Goal: Information Seeking & Learning: Compare options

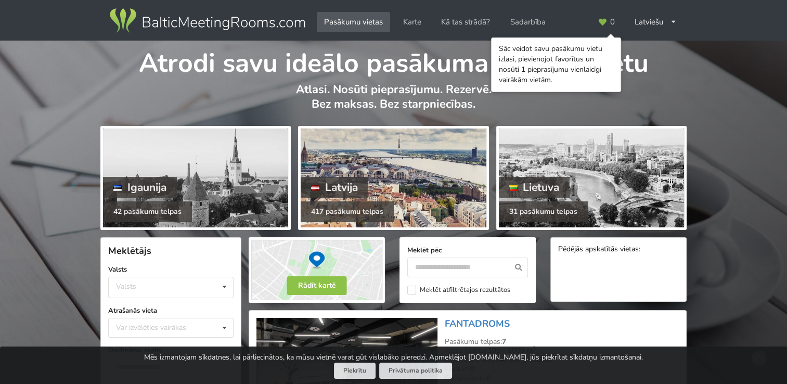
click at [383, 173] on div at bounding box center [393, 177] width 185 height 99
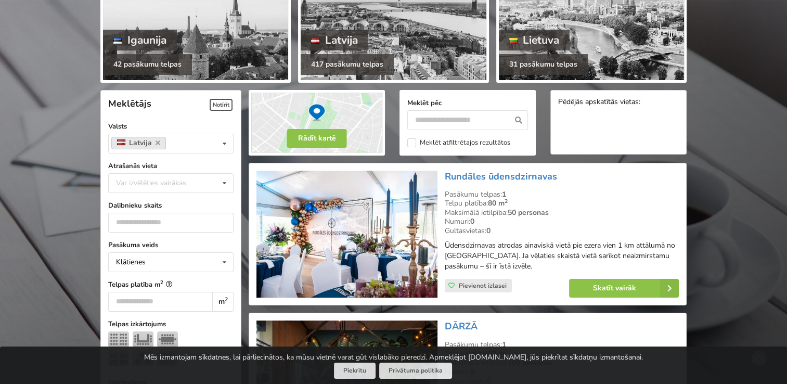
scroll to position [156, 0]
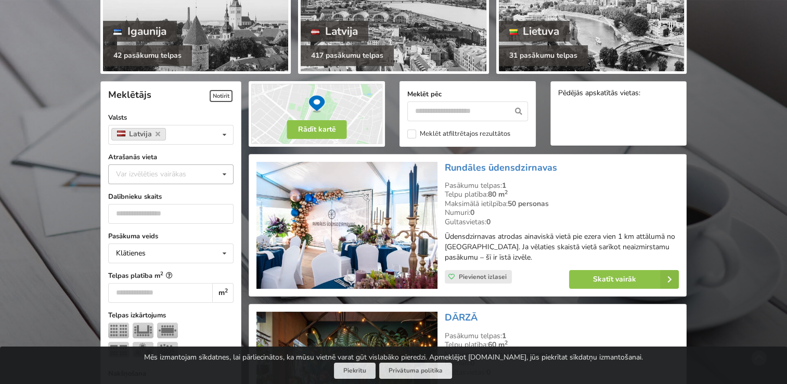
click at [187, 176] on div "Var izvēlēties vairākas" at bounding box center [161, 174] width 96 height 12
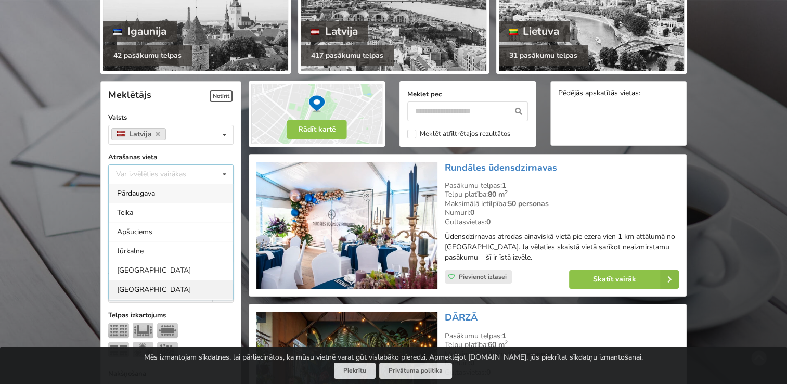
click at [173, 284] on div "Rīga" at bounding box center [171, 289] width 124 height 19
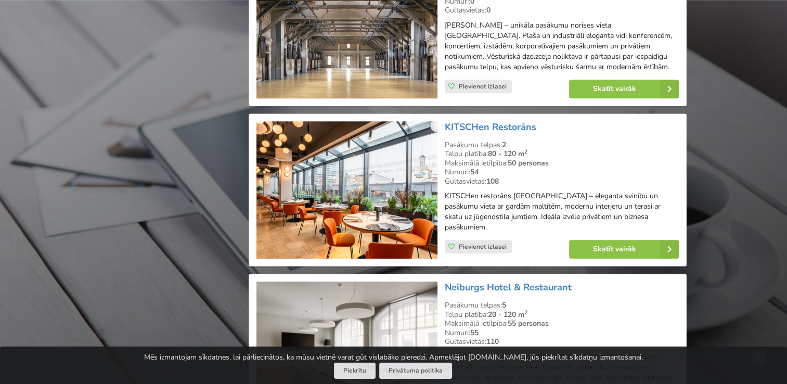
scroll to position [1169, 0]
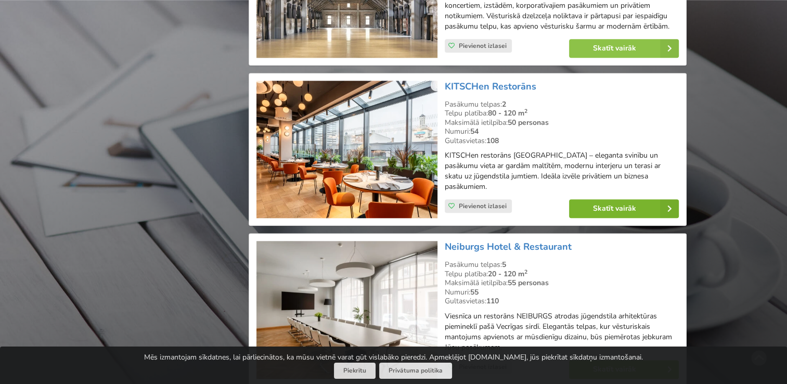
click at [618, 218] on link "Skatīt vairāk" at bounding box center [624, 208] width 110 height 19
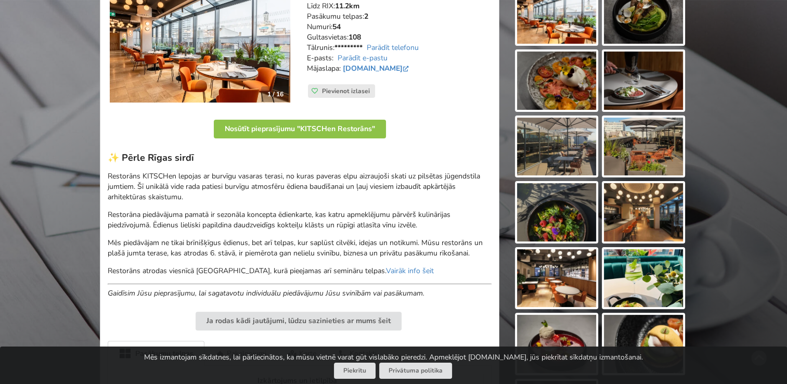
scroll to position [208, 0]
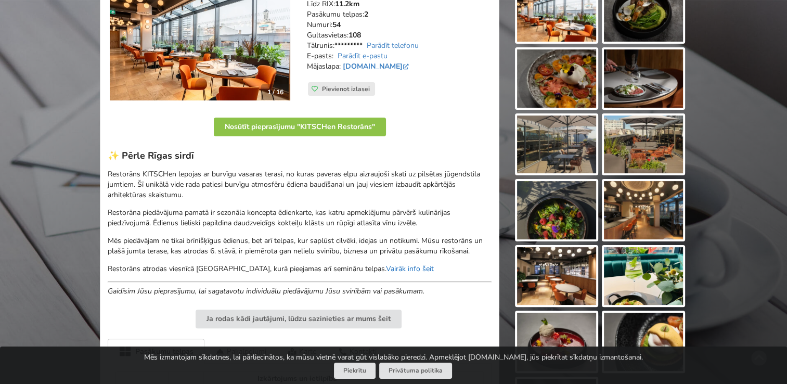
click at [404, 268] on link "Vairāk info šeit" at bounding box center [410, 269] width 48 height 10
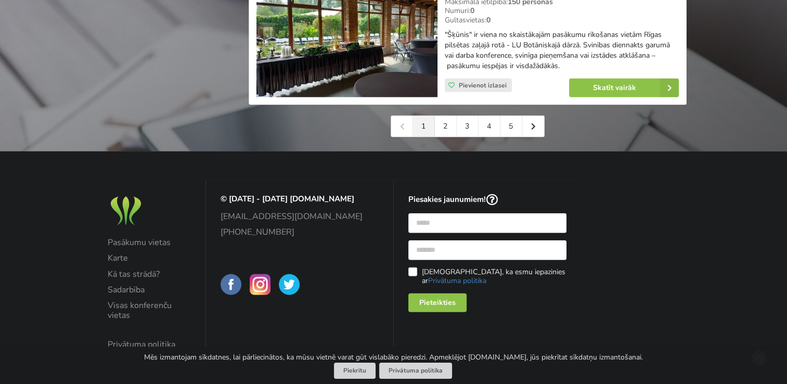
scroll to position [2544, 0]
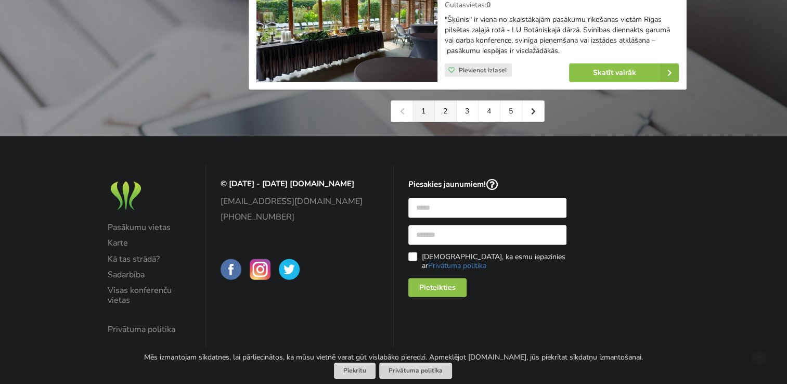
click at [447, 116] on link "2" at bounding box center [446, 111] width 22 height 21
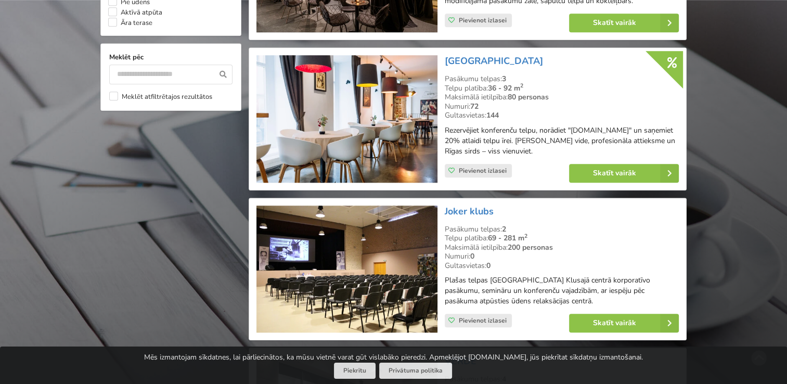
scroll to position [1040, 0]
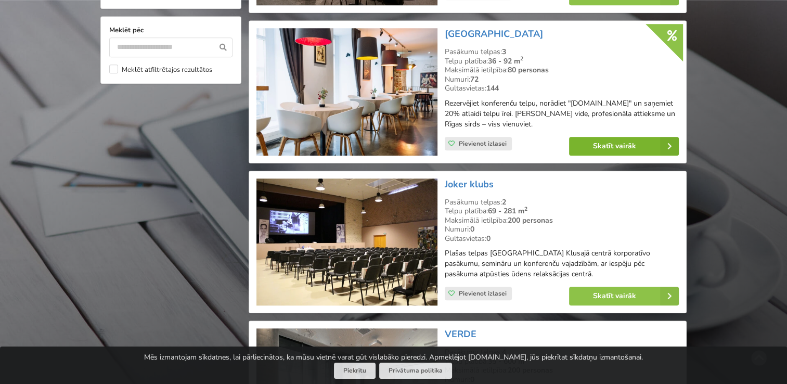
click at [626, 149] on link "Skatīt vairāk" at bounding box center [624, 146] width 110 height 19
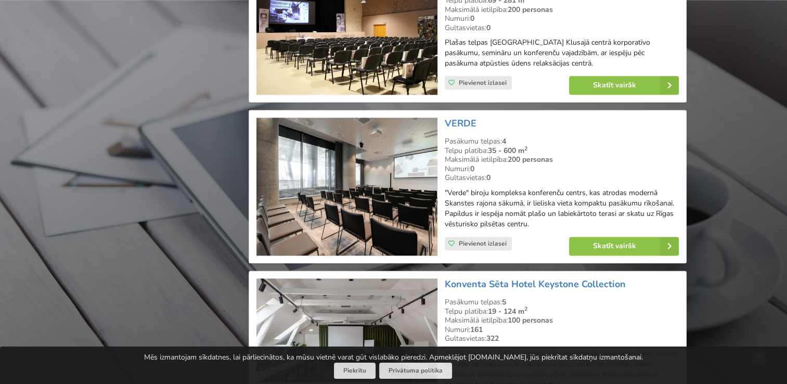
scroll to position [1353, 0]
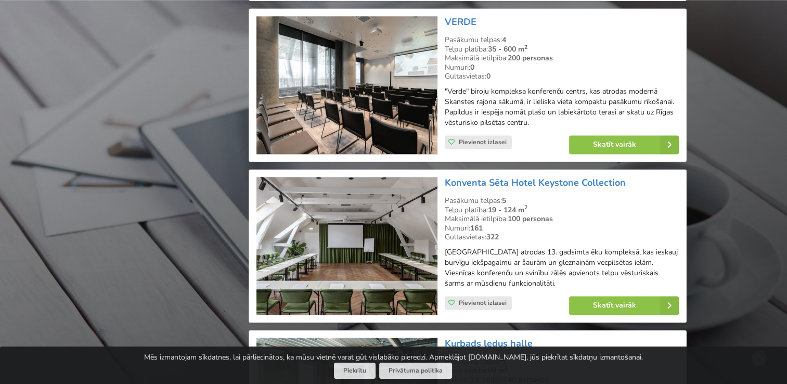
click at [396, 56] on img at bounding box center [346, 85] width 181 height 138
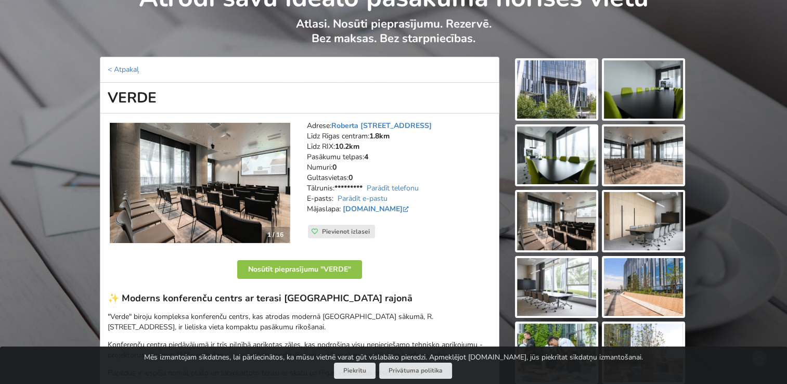
scroll to position [52, 0]
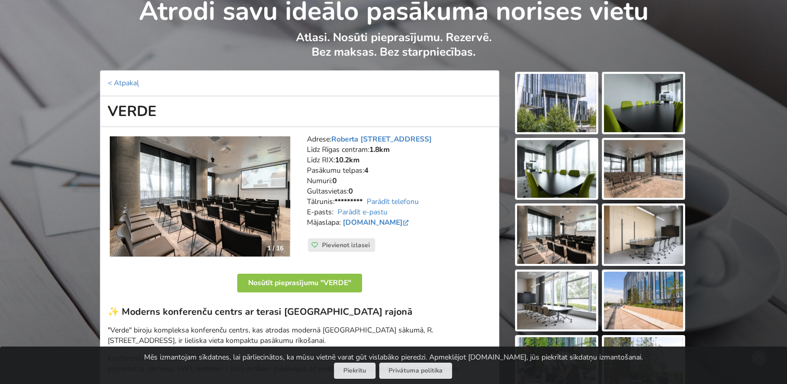
click at [562, 111] on img at bounding box center [556, 103] width 79 height 58
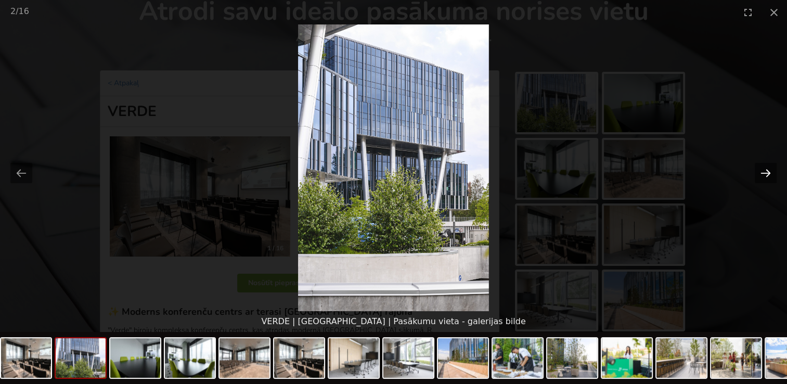
click at [767, 170] on button "Next slide" at bounding box center [766, 173] width 22 height 20
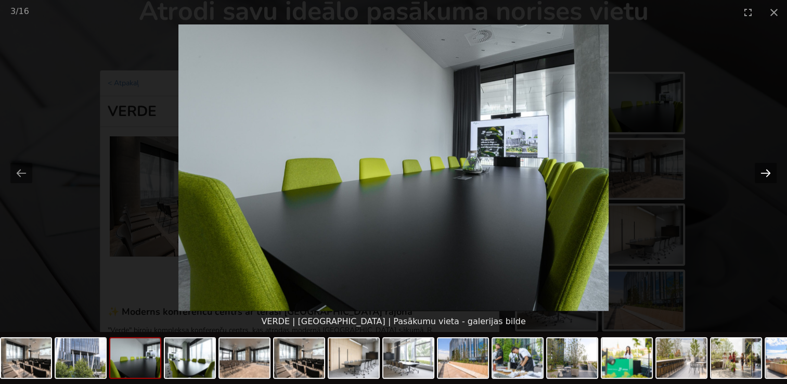
click at [767, 170] on button "Next slide" at bounding box center [766, 173] width 22 height 20
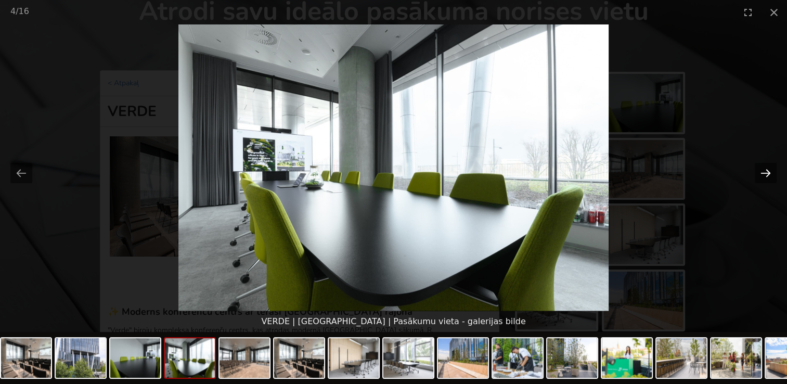
click at [767, 170] on button "Next slide" at bounding box center [766, 173] width 22 height 20
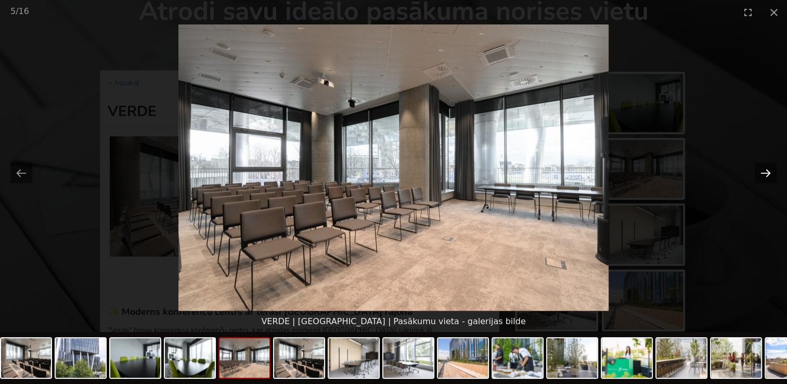
click at [767, 170] on button "Next slide" at bounding box center [766, 173] width 22 height 20
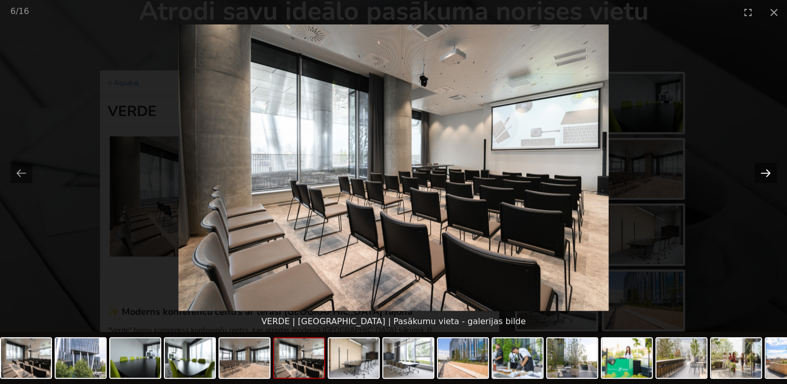
click at [767, 170] on button "Next slide" at bounding box center [766, 173] width 22 height 20
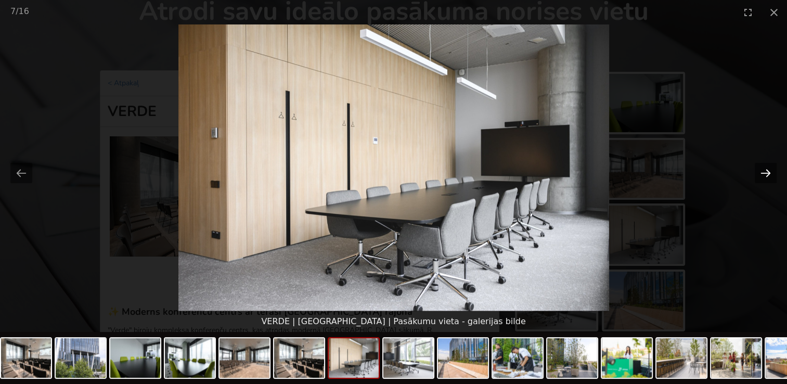
click at [767, 170] on button "Next slide" at bounding box center [766, 173] width 22 height 20
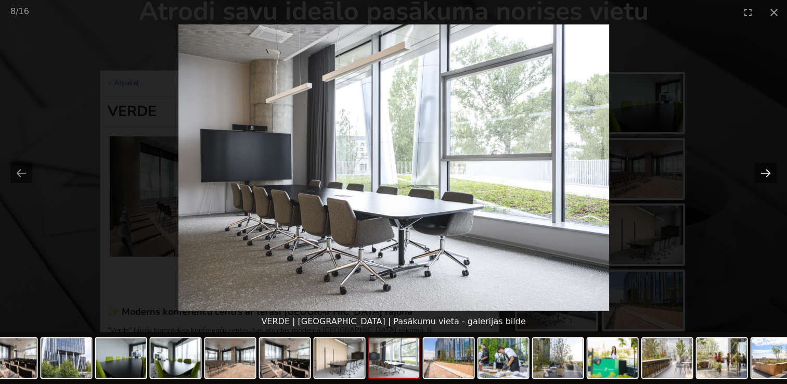
click at [767, 170] on button "Next slide" at bounding box center [766, 173] width 22 height 20
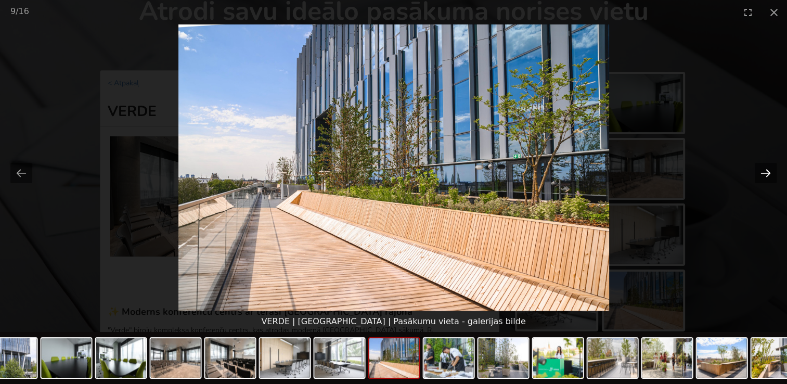
click at [767, 170] on button "Next slide" at bounding box center [766, 173] width 22 height 20
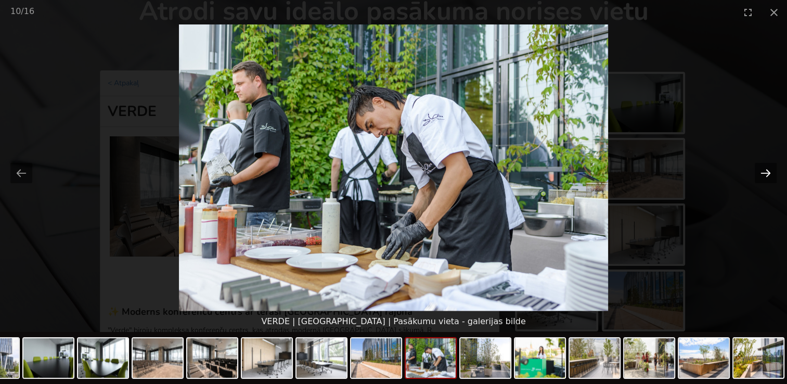
click at [767, 170] on button "Next slide" at bounding box center [766, 173] width 22 height 20
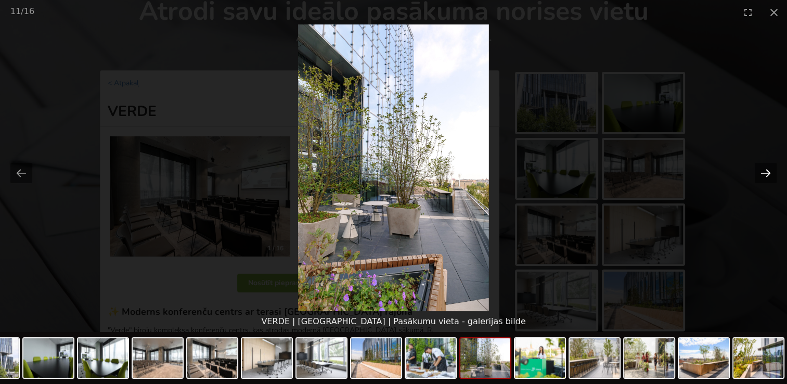
click at [767, 170] on button "Next slide" at bounding box center [766, 173] width 22 height 20
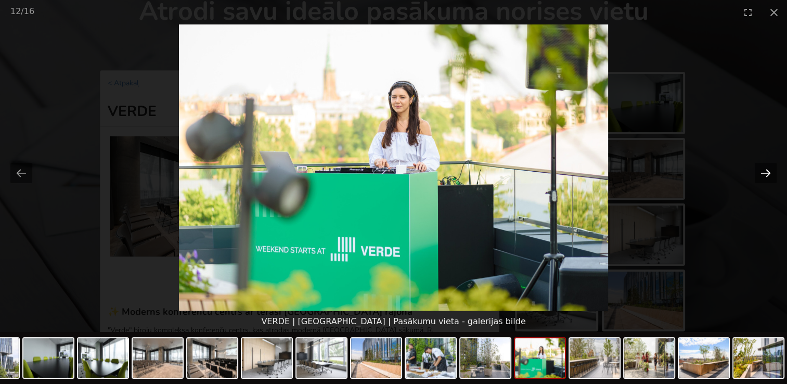
click at [767, 170] on button "Next slide" at bounding box center [766, 173] width 22 height 20
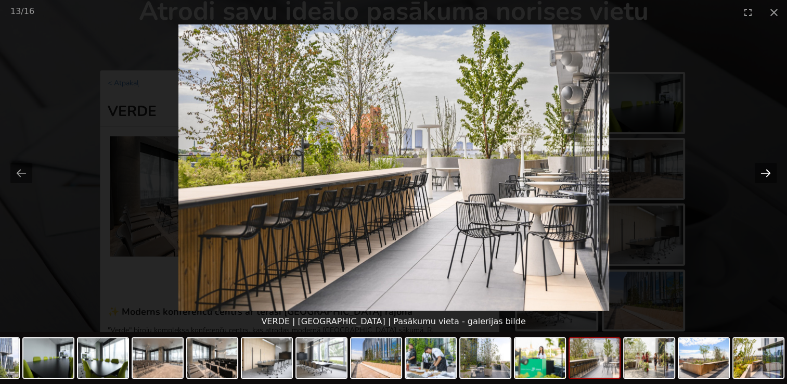
click at [767, 170] on button "Next slide" at bounding box center [766, 173] width 22 height 20
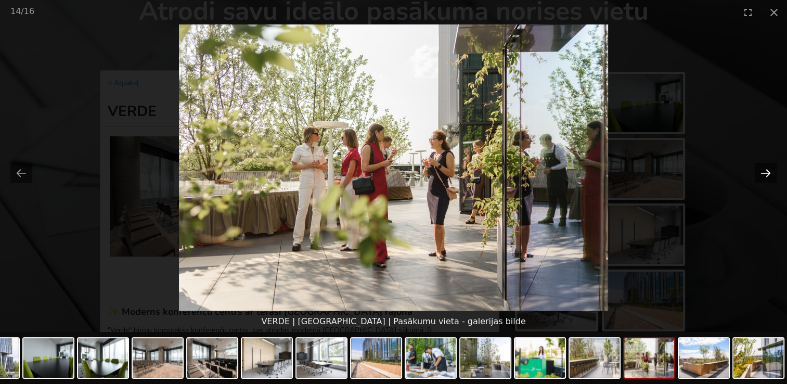
click at [767, 170] on button "Next slide" at bounding box center [766, 173] width 22 height 20
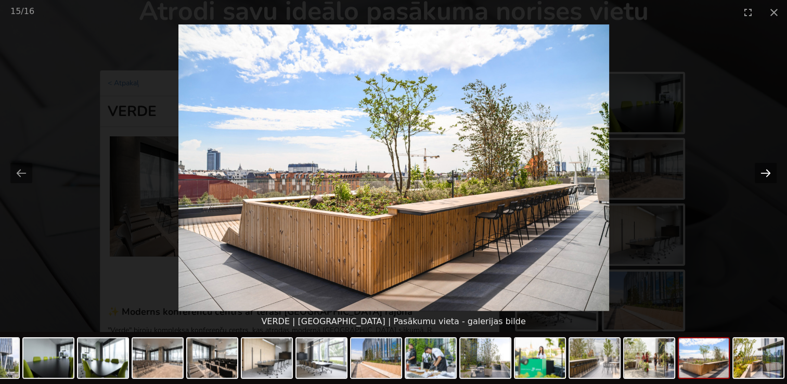
click at [767, 170] on button "Next slide" at bounding box center [766, 173] width 22 height 20
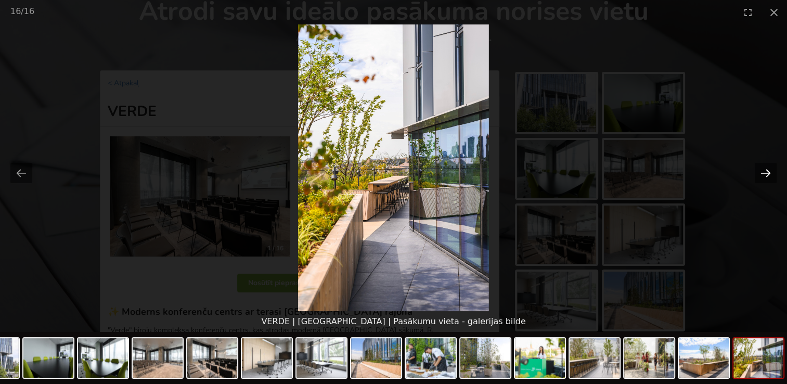
click at [767, 170] on button "Next slide" at bounding box center [766, 173] width 22 height 20
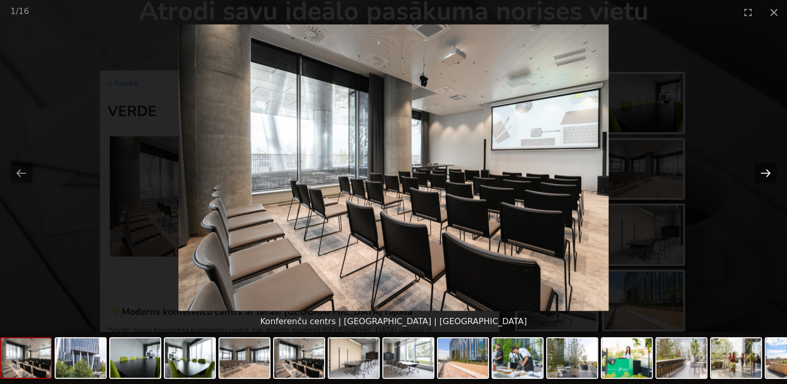
click at [767, 170] on button "Next slide" at bounding box center [766, 173] width 22 height 20
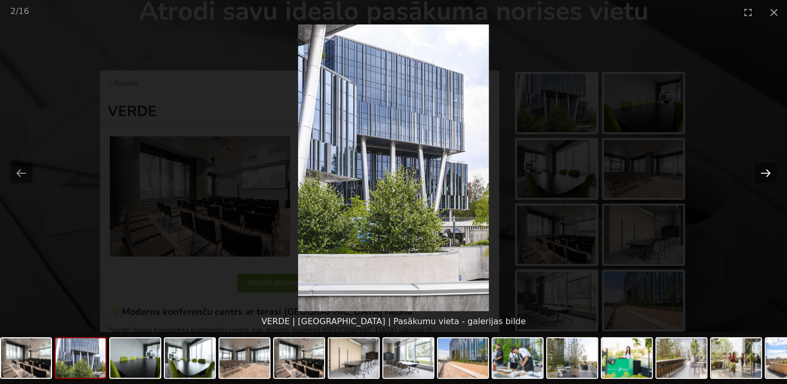
click at [767, 170] on button "Next slide" at bounding box center [766, 173] width 22 height 20
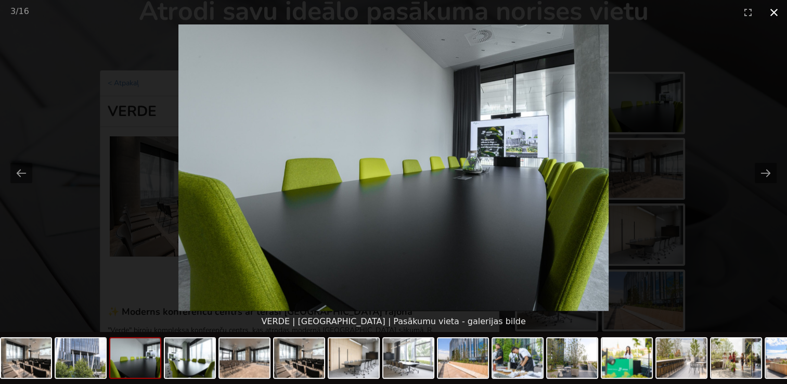
click at [780, 7] on button "Close gallery" at bounding box center [774, 12] width 26 height 24
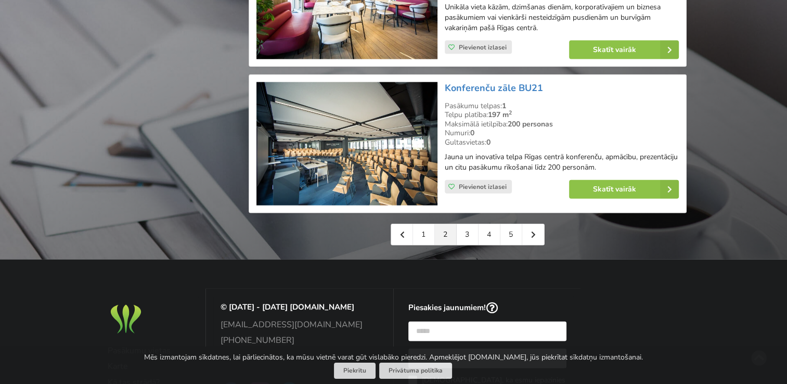
scroll to position [2393, 0]
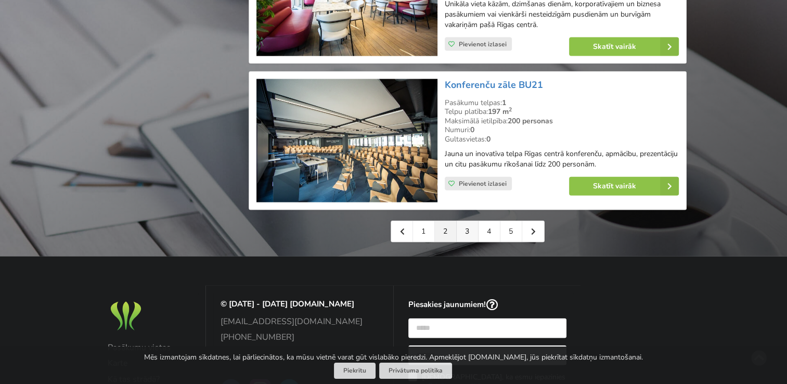
click at [474, 223] on link "3" at bounding box center [468, 231] width 22 height 21
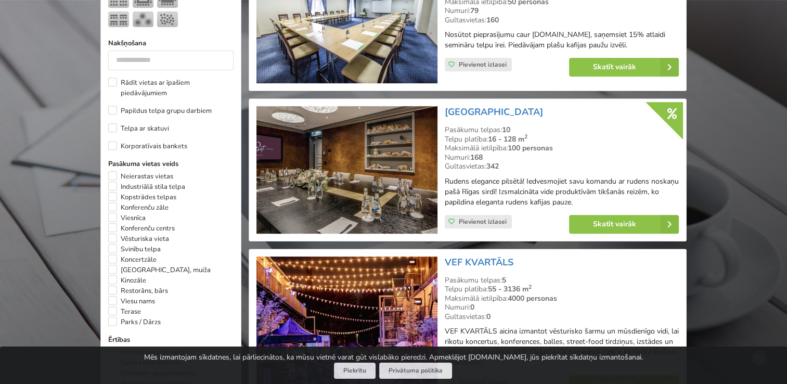
scroll to position [520, 0]
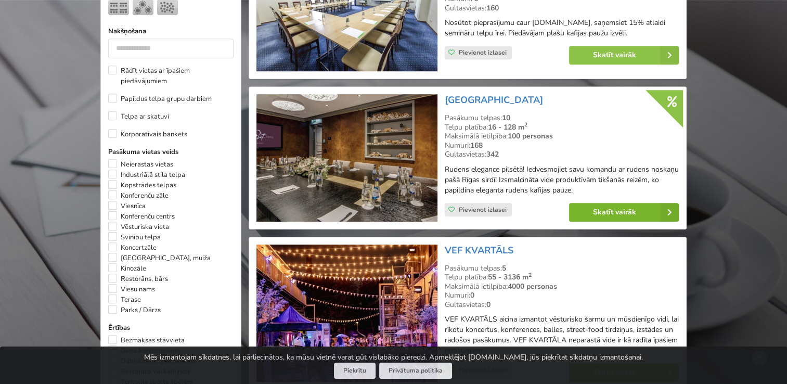
click at [598, 210] on link "Skatīt vairāk" at bounding box center [624, 212] width 110 height 19
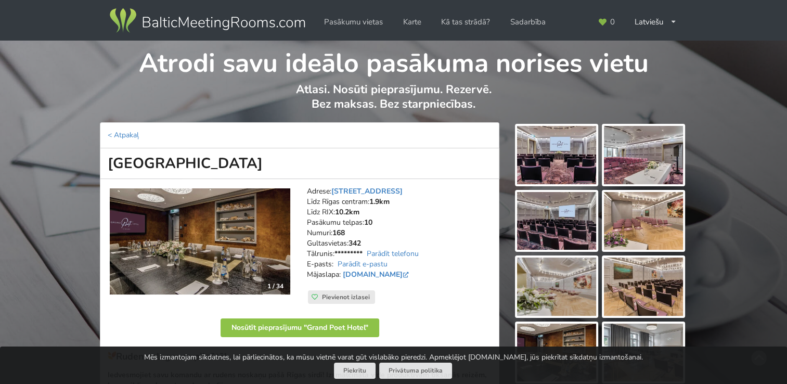
click at [249, 218] on img at bounding box center [200, 241] width 181 height 106
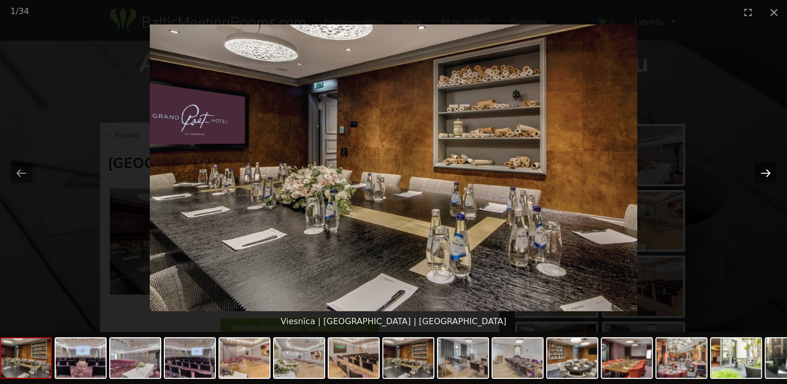
click at [766, 175] on button "Next slide" at bounding box center [766, 173] width 22 height 20
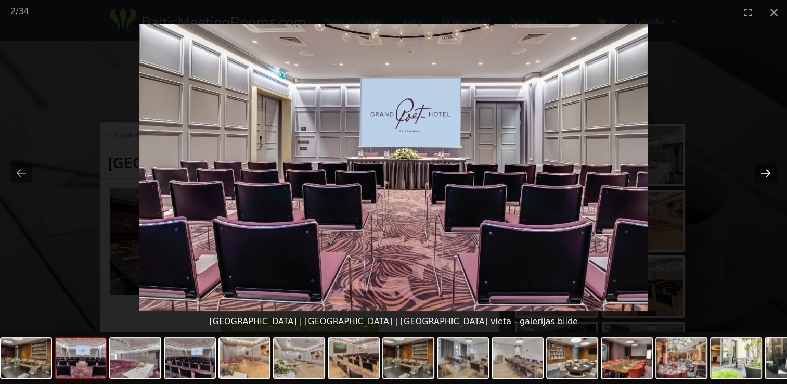
click at [766, 175] on button "Next slide" at bounding box center [766, 173] width 22 height 20
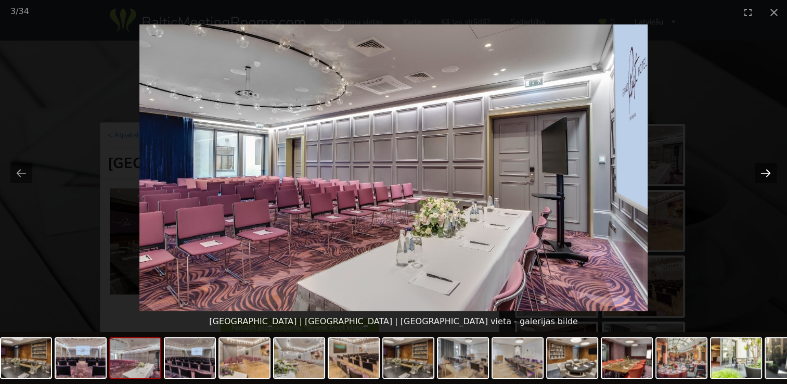
click at [766, 175] on button "Next slide" at bounding box center [766, 173] width 22 height 20
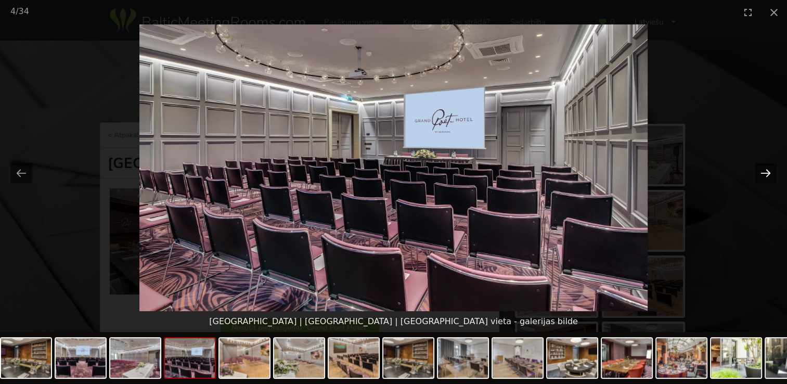
click at [766, 175] on button "Next slide" at bounding box center [766, 173] width 22 height 20
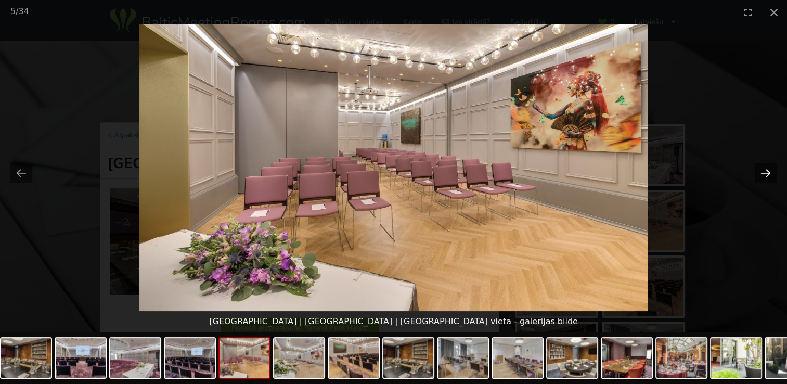
click at [766, 175] on button "Next slide" at bounding box center [766, 173] width 22 height 20
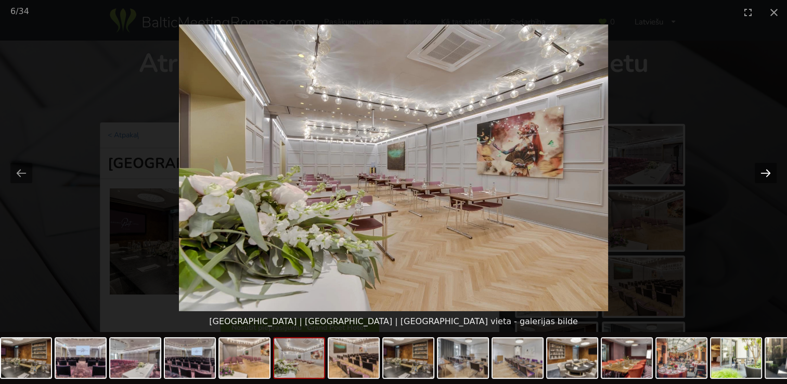
click at [766, 175] on button "Next slide" at bounding box center [766, 173] width 22 height 20
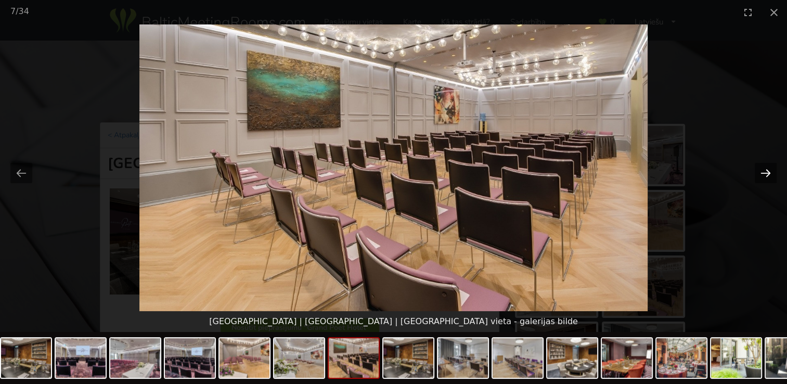
click at [766, 175] on button "Next slide" at bounding box center [766, 173] width 22 height 20
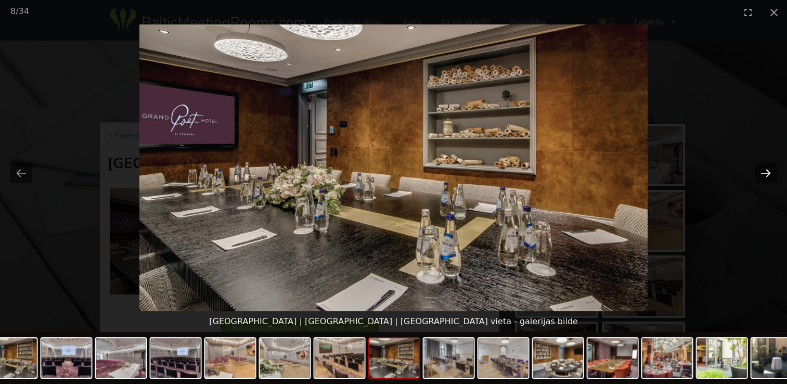
click at [766, 175] on button "Next slide" at bounding box center [766, 173] width 22 height 20
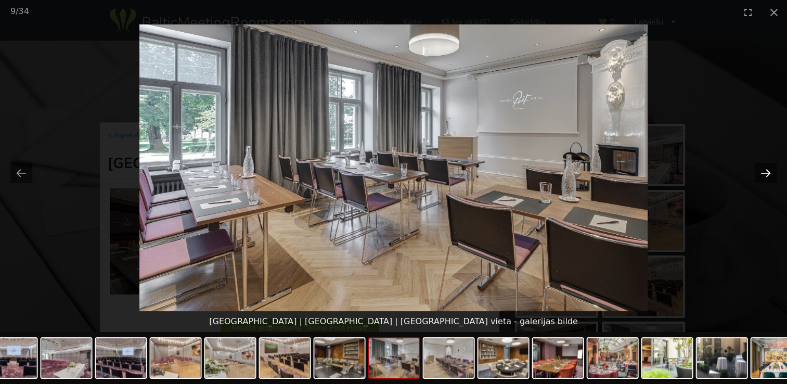
click at [766, 175] on button "Next slide" at bounding box center [766, 173] width 22 height 20
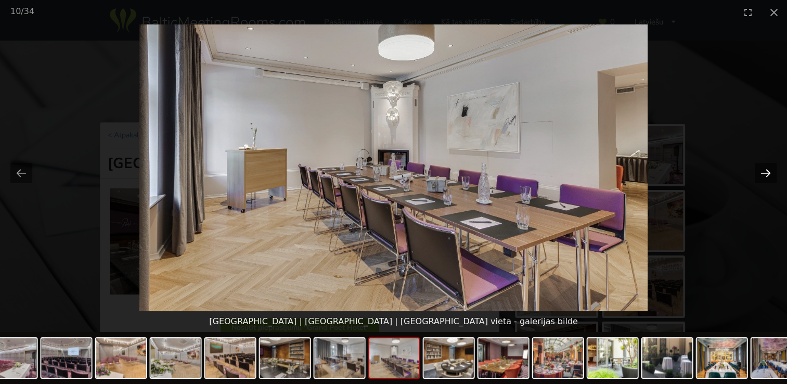
click at [766, 175] on button "Next slide" at bounding box center [766, 173] width 22 height 20
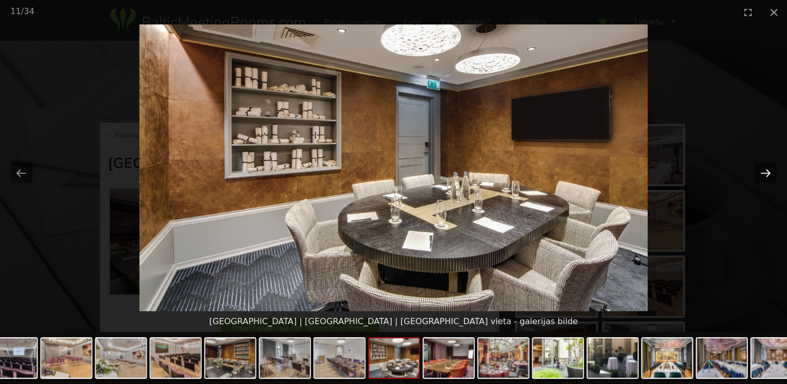
click at [766, 175] on button "Next slide" at bounding box center [766, 173] width 22 height 20
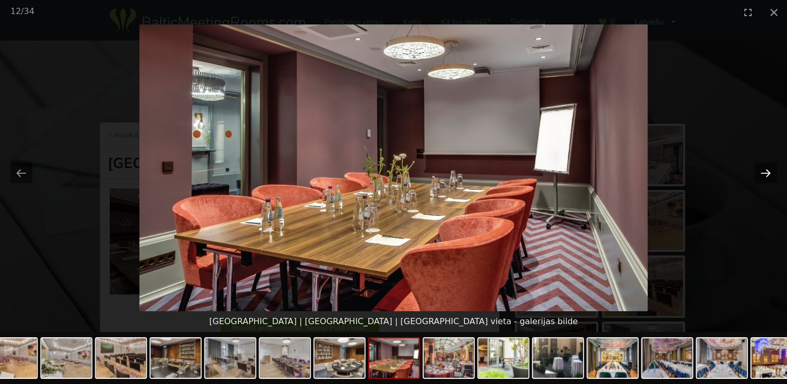
click at [766, 175] on button "Next slide" at bounding box center [766, 173] width 22 height 20
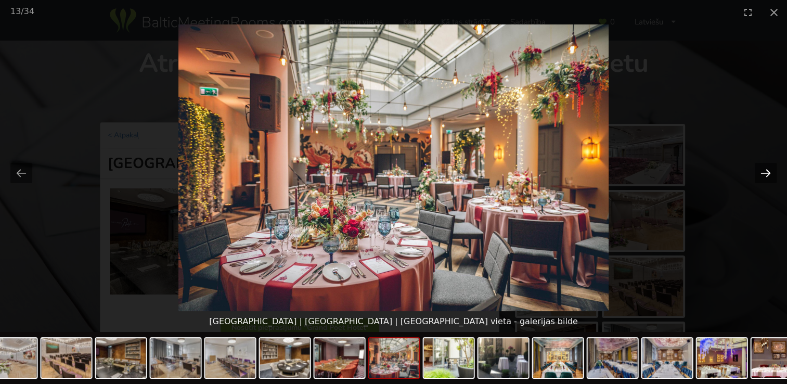
click at [766, 175] on button "Next slide" at bounding box center [766, 173] width 22 height 20
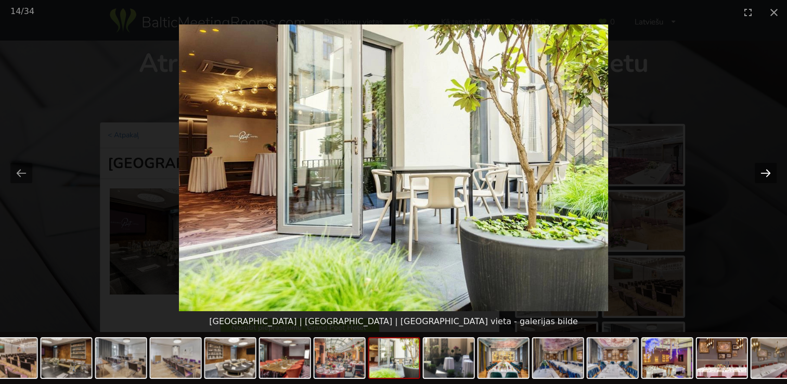
click at [766, 175] on button "Next slide" at bounding box center [766, 173] width 22 height 20
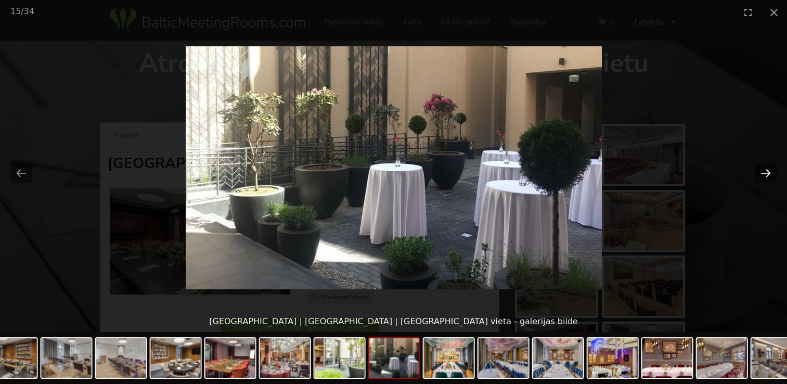
click at [766, 175] on button "Next slide" at bounding box center [766, 173] width 22 height 20
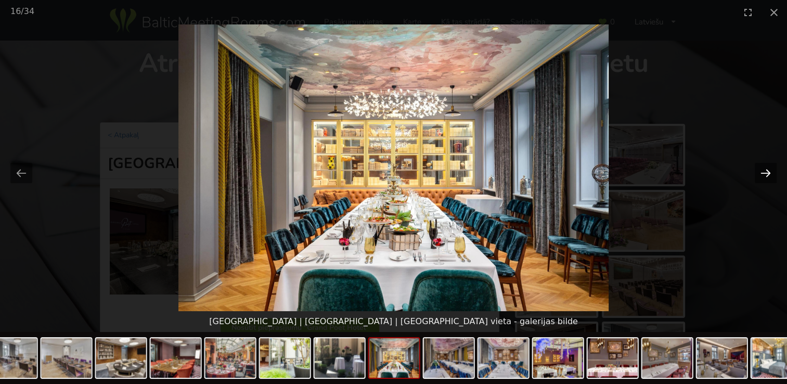
click at [766, 175] on button "Next slide" at bounding box center [766, 173] width 22 height 20
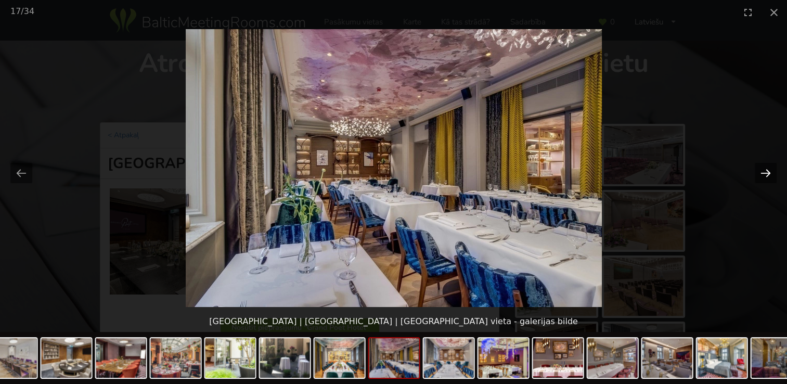
click at [766, 175] on button "Next slide" at bounding box center [766, 173] width 22 height 20
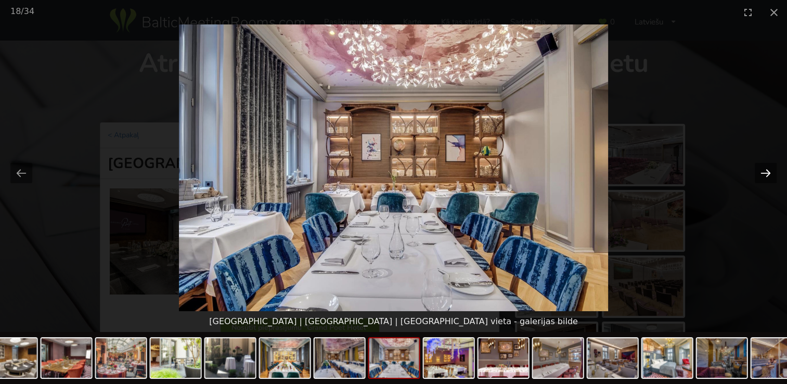
click at [766, 175] on button "Next slide" at bounding box center [766, 173] width 22 height 20
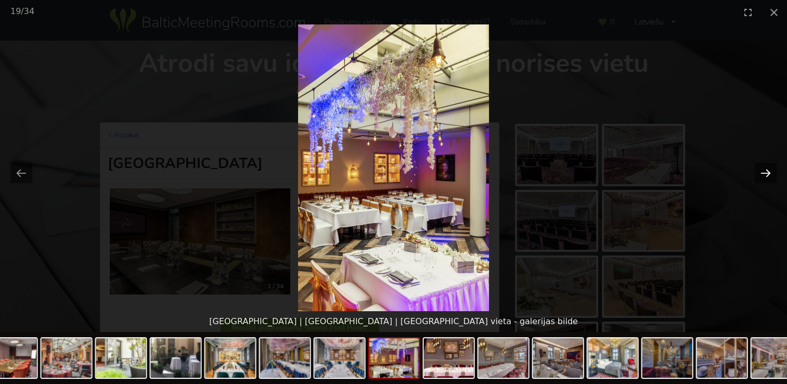
click at [766, 175] on button "Next slide" at bounding box center [766, 173] width 22 height 20
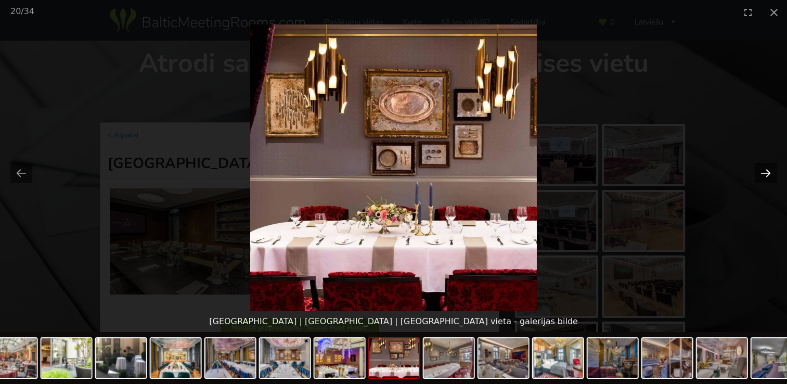
click at [766, 175] on button "Next slide" at bounding box center [766, 173] width 22 height 20
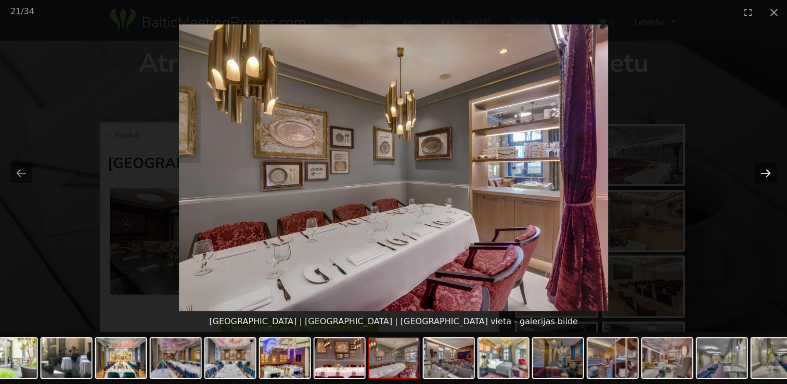
click at [766, 175] on button "Next slide" at bounding box center [766, 173] width 22 height 20
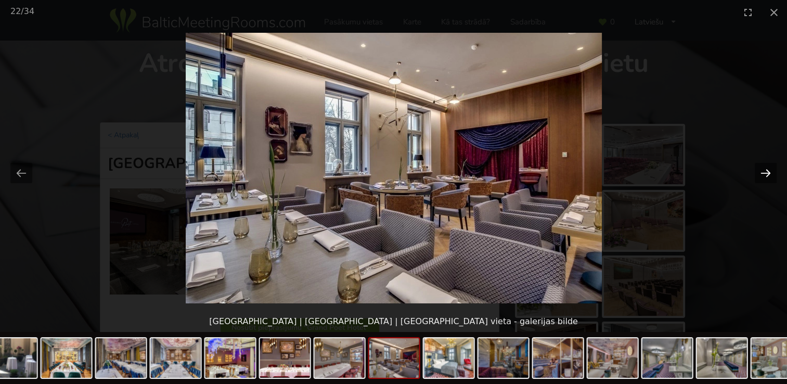
click at [766, 175] on button "Next slide" at bounding box center [766, 173] width 22 height 20
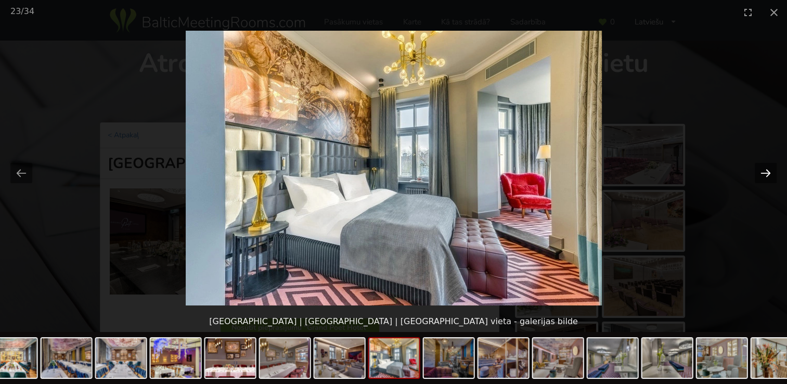
click at [766, 175] on button "Next slide" at bounding box center [766, 173] width 22 height 20
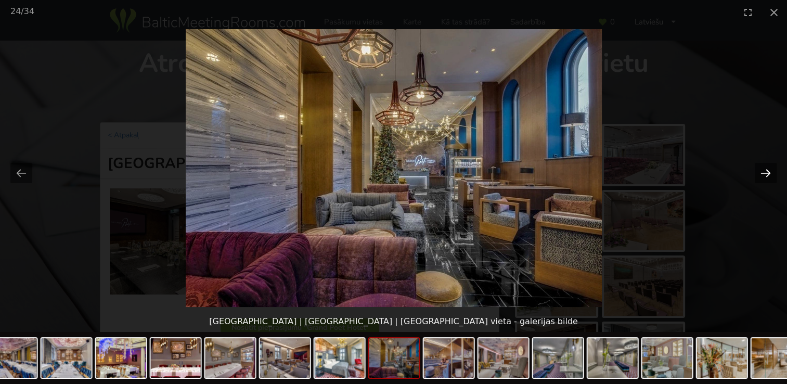
click at [766, 175] on button "Next slide" at bounding box center [766, 173] width 22 height 20
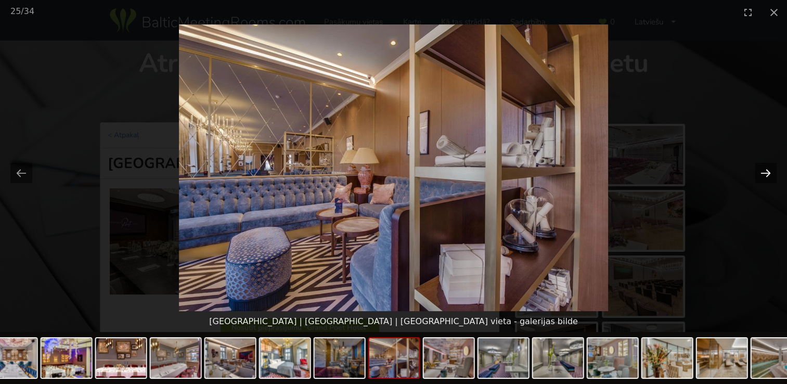
click at [766, 175] on button "Next slide" at bounding box center [766, 173] width 22 height 20
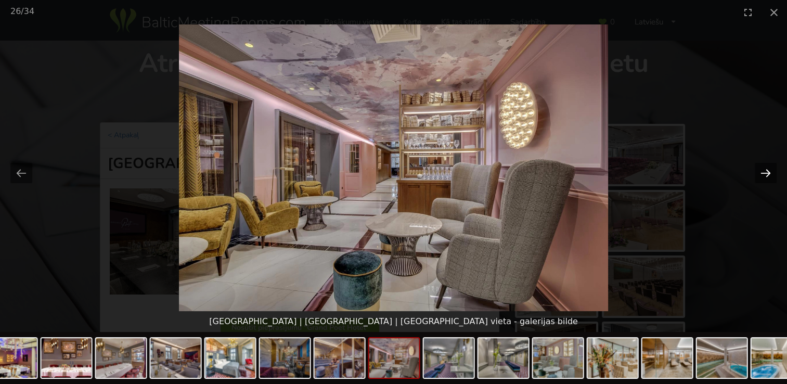
click at [766, 175] on button "Next slide" at bounding box center [766, 173] width 22 height 20
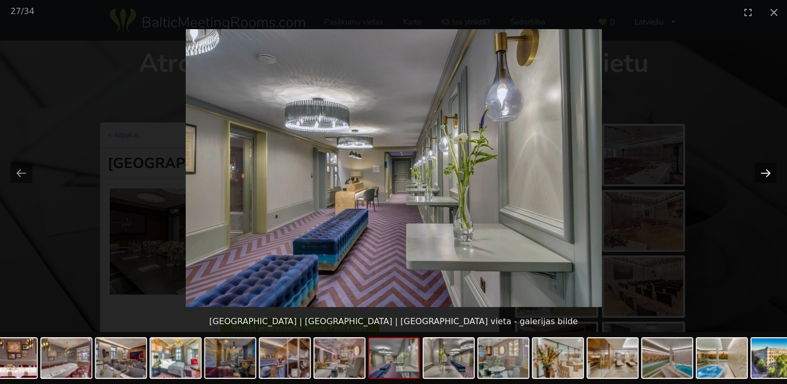
click at [766, 175] on button "Next slide" at bounding box center [766, 173] width 22 height 20
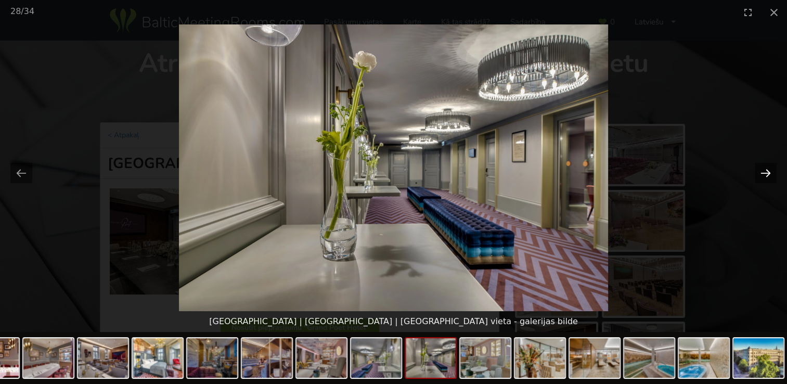
click at [760, 170] on button "Next slide" at bounding box center [766, 173] width 22 height 20
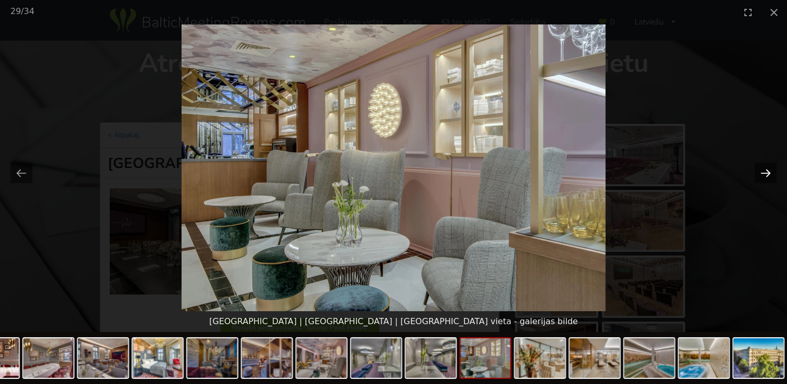
click at [760, 170] on button "Next slide" at bounding box center [766, 173] width 22 height 20
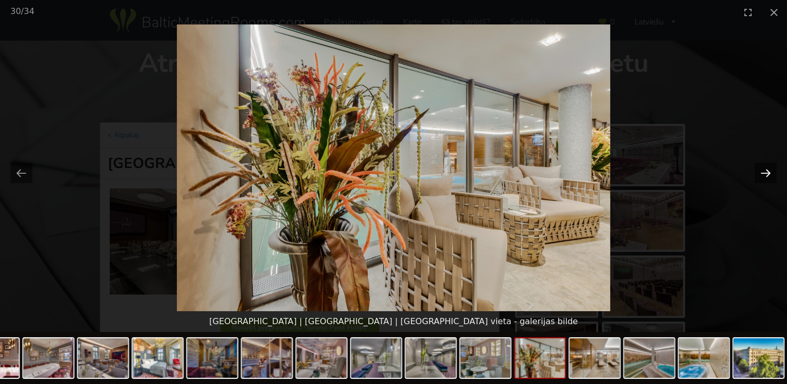
click at [760, 170] on button "Next slide" at bounding box center [766, 173] width 22 height 20
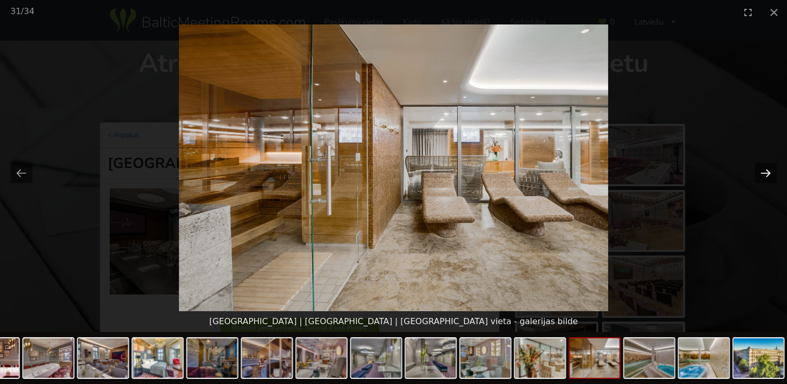
click at [760, 170] on button "Next slide" at bounding box center [766, 173] width 22 height 20
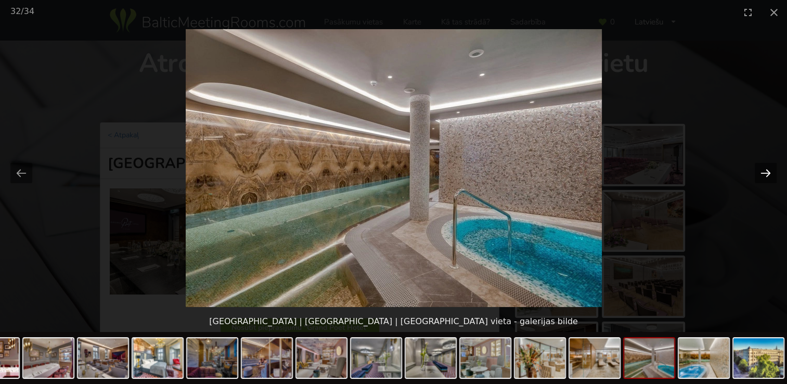
click at [760, 170] on button "Next slide" at bounding box center [766, 173] width 22 height 20
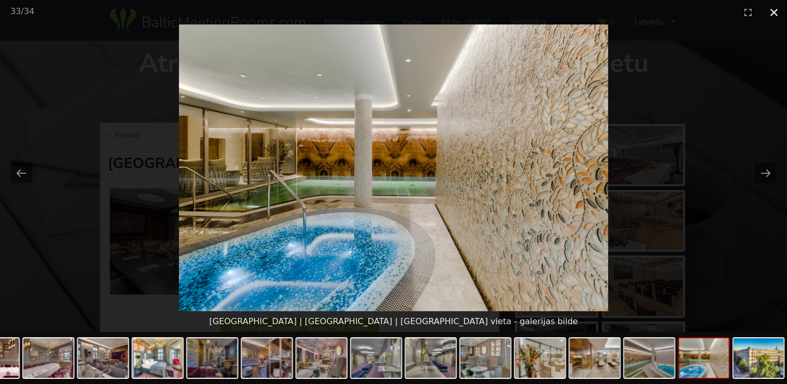
click at [773, 18] on button "Close gallery" at bounding box center [774, 12] width 26 height 24
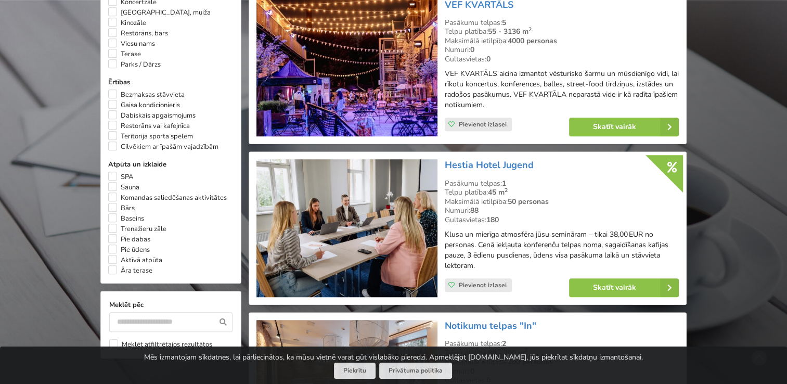
scroll to position [884, 0]
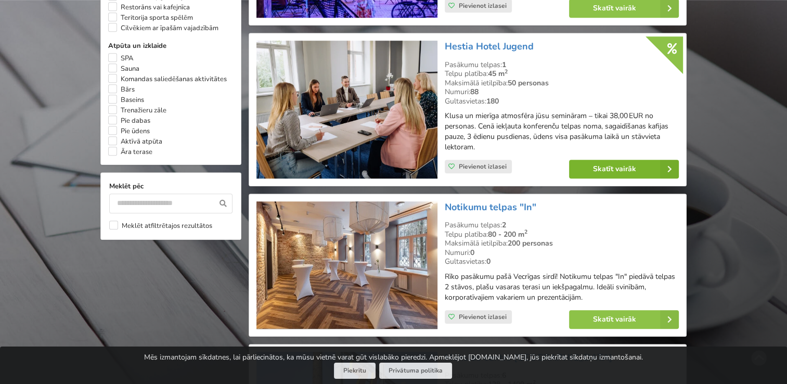
click at [604, 164] on link "Skatīt vairāk" at bounding box center [624, 169] width 110 height 19
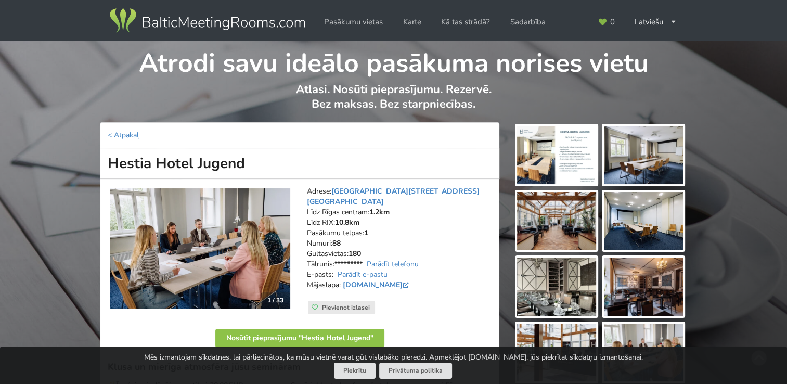
click at [641, 161] on img at bounding box center [643, 155] width 79 height 58
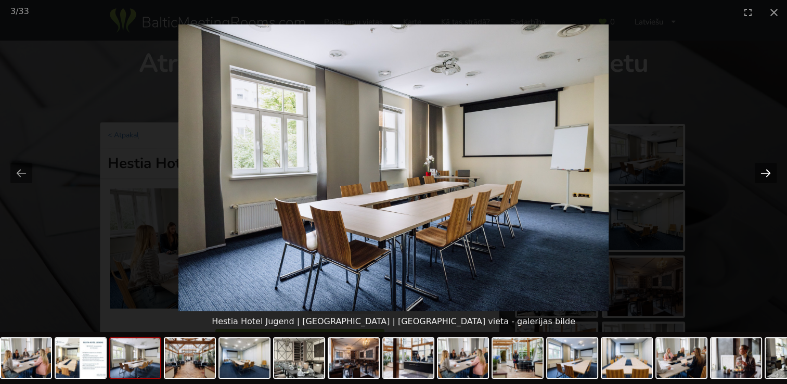
click at [766, 172] on button "Next slide" at bounding box center [766, 173] width 22 height 20
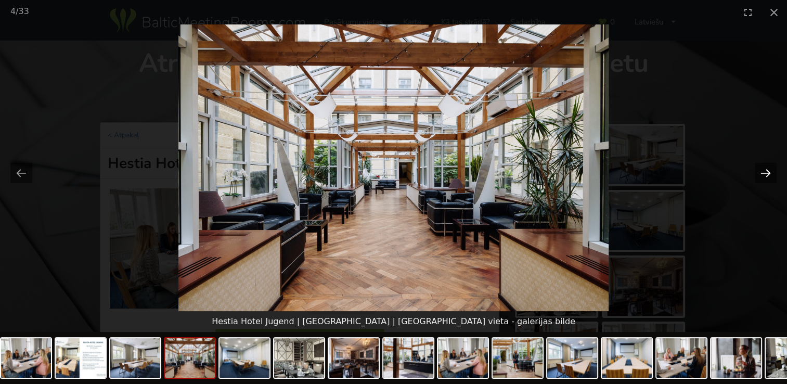
click at [768, 174] on button "Next slide" at bounding box center [766, 173] width 22 height 20
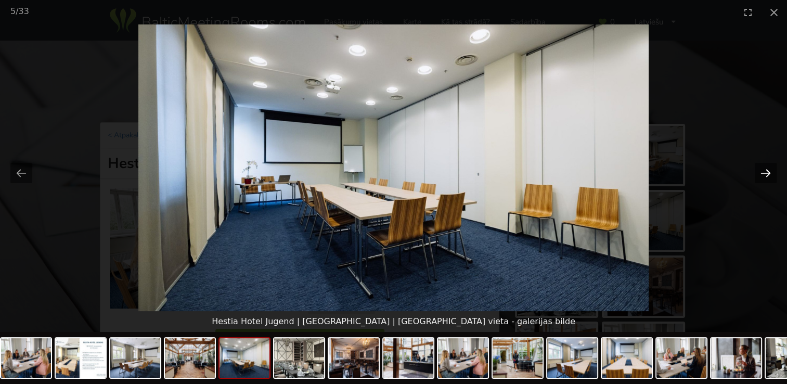
click at [768, 174] on button "Next slide" at bounding box center [766, 173] width 22 height 20
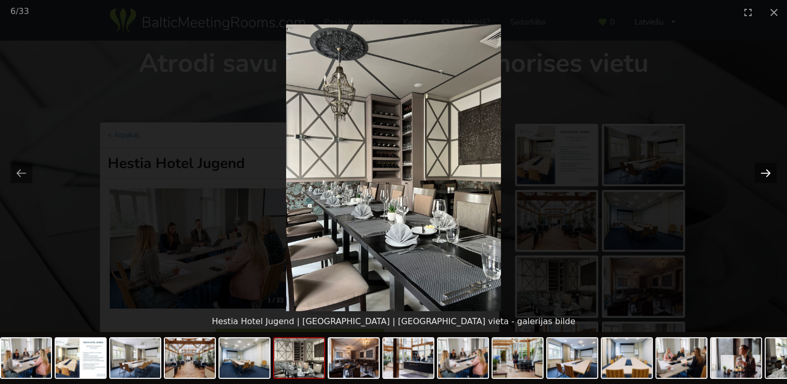
click at [768, 174] on button "Next slide" at bounding box center [766, 173] width 22 height 20
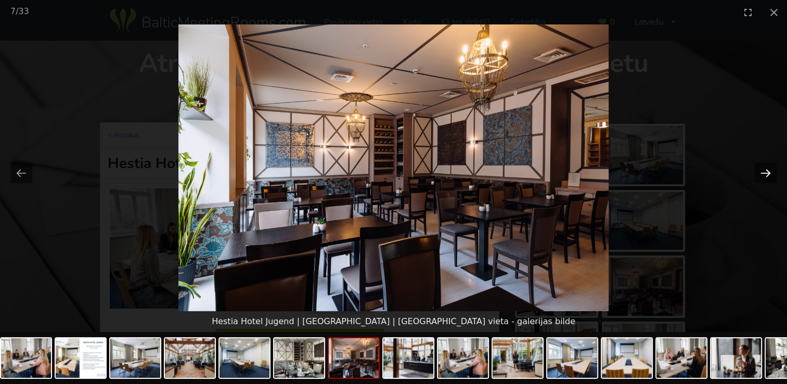
click at [768, 174] on button "Next slide" at bounding box center [766, 173] width 22 height 20
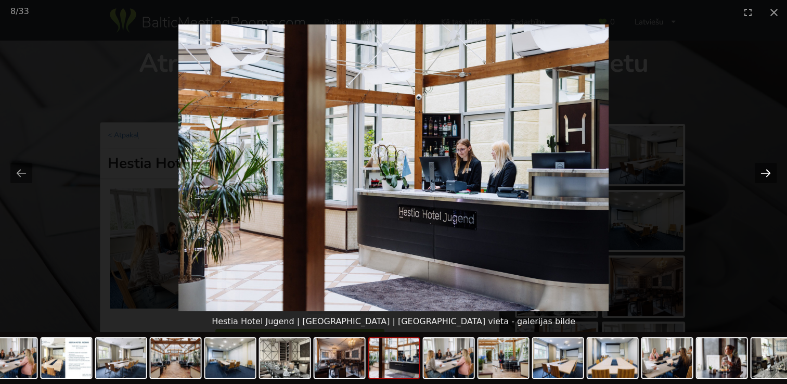
click at [768, 174] on button "Next slide" at bounding box center [766, 173] width 22 height 20
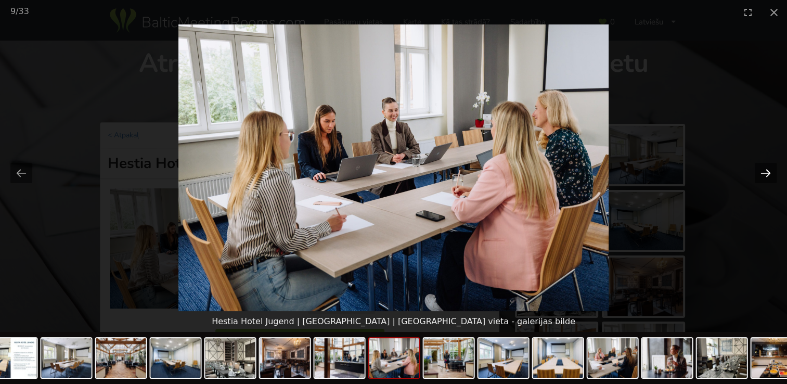
click at [768, 174] on button "Next slide" at bounding box center [766, 173] width 22 height 20
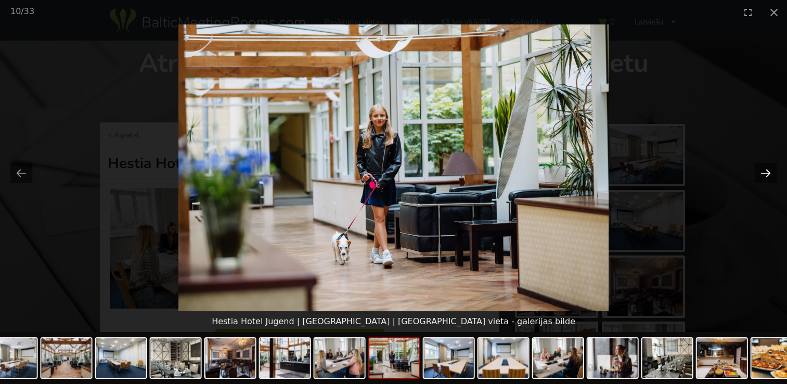
click at [768, 174] on button "Next slide" at bounding box center [766, 173] width 22 height 20
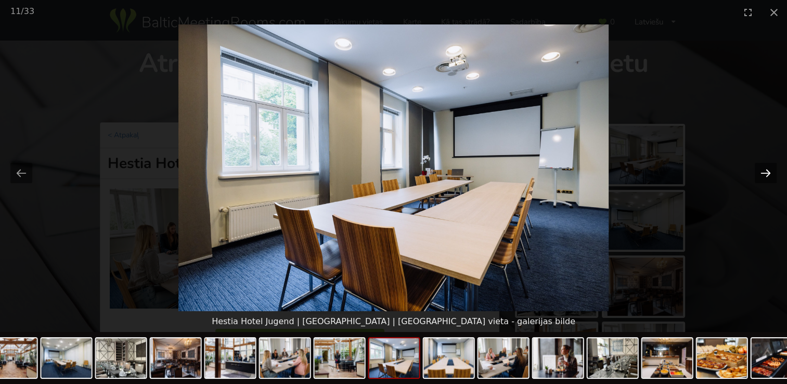
click at [768, 174] on button "Next slide" at bounding box center [766, 173] width 22 height 20
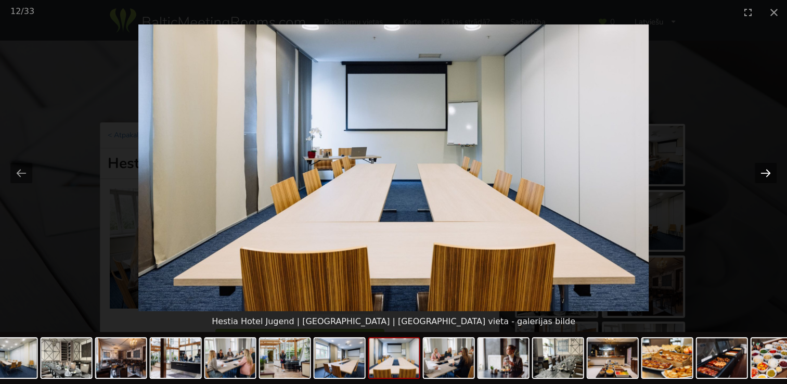
click at [768, 174] on button "Next slide" at bounding box center [766, 173] width 22 height 20
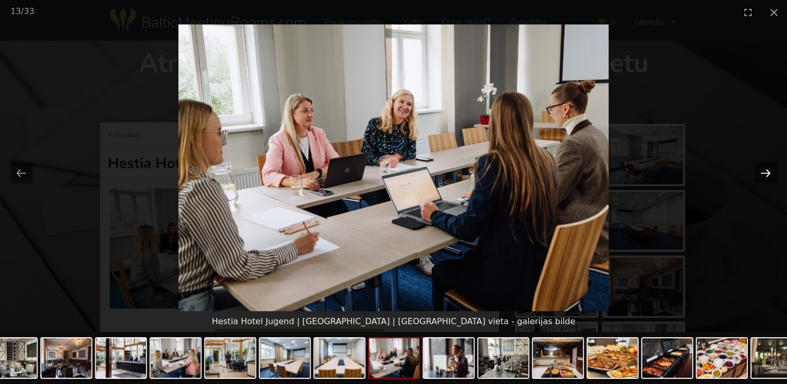
click at [768, 174] on button "Next slide" at bounding box center [766, 173] width 22 height 20
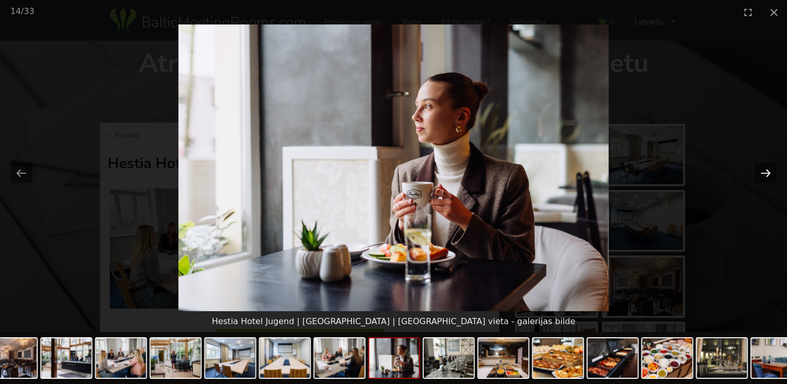
click at [768, 174] on button "Next slide" at bounding box center [766, 173] width 22 height 20
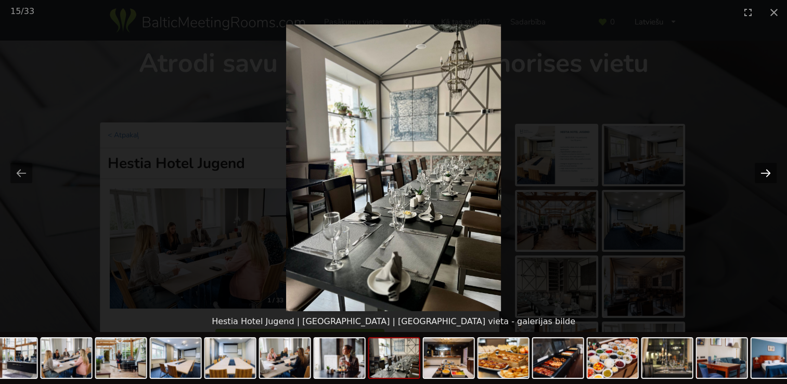
click at [768, 174] on button "Next slide" at bounding box center [766, 173] width 22 height 20
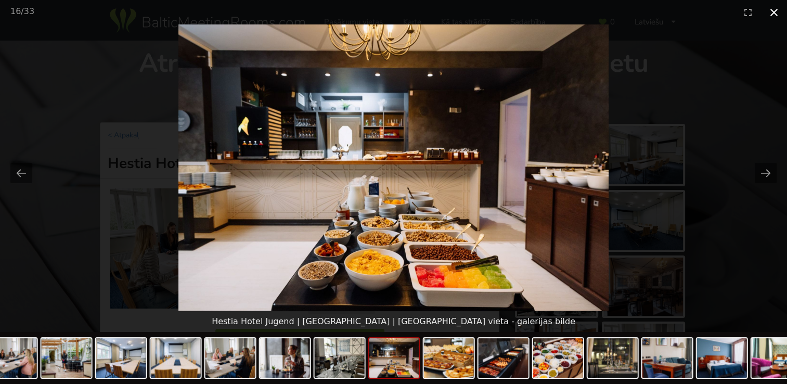
click at [778, 15] on button "Close gallery" at bounding box center [774, 12] width 26 height 24
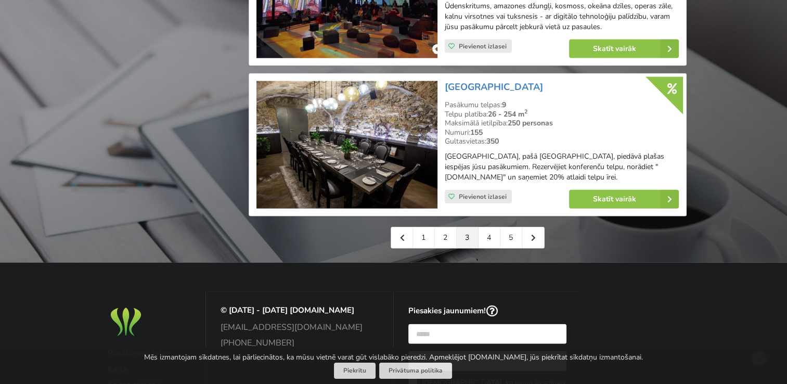
scroll to position [2393, 0]
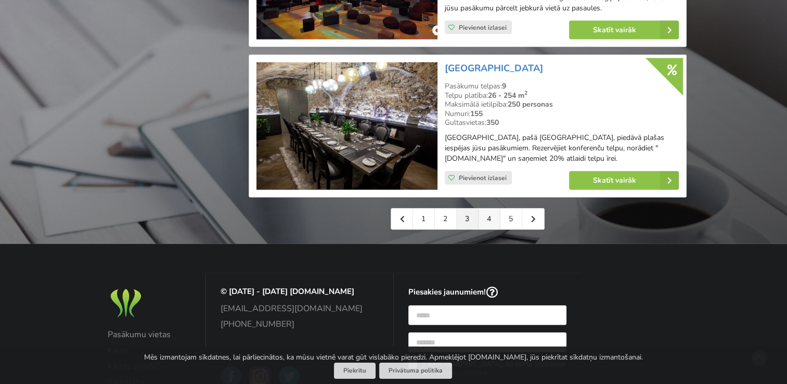
click at [485, 222] on link "4" at bounding box center [490, 219] width 22 height 21
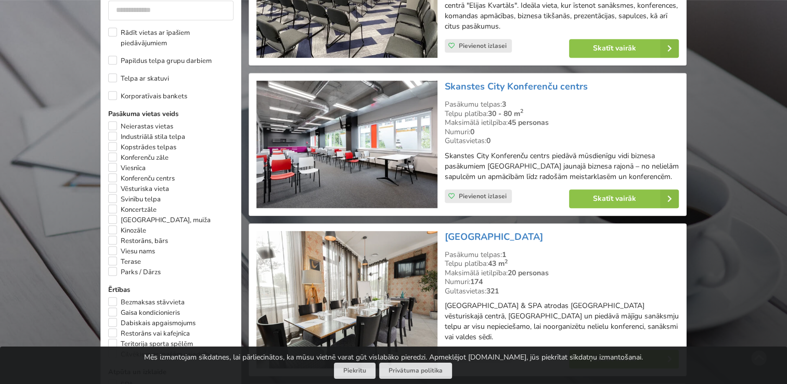
scroll to position [572, 0]
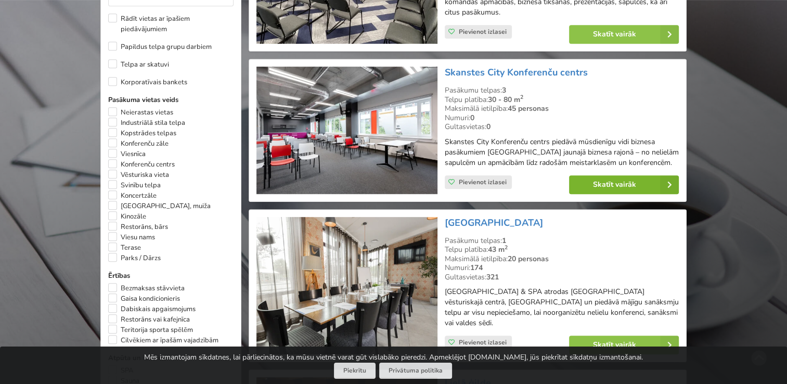
click at [609, 177] on link "Skatīt vairāk" at bounding box center [624, 184] width 110 height 19
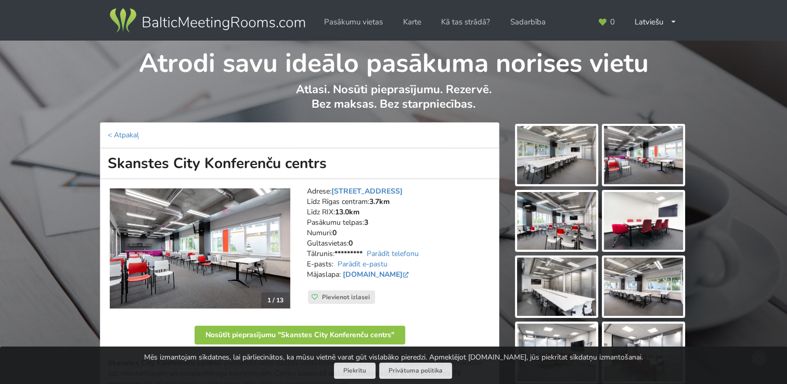
click at [558, 161] on img at bounding box center [556, 155] width 79 height 58
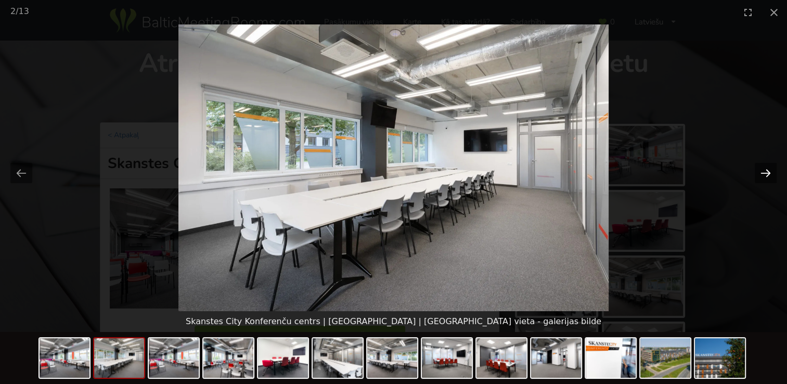
click at [762, 170] on button "Next slide" at bounding box center [766, 173] width 22 height 20
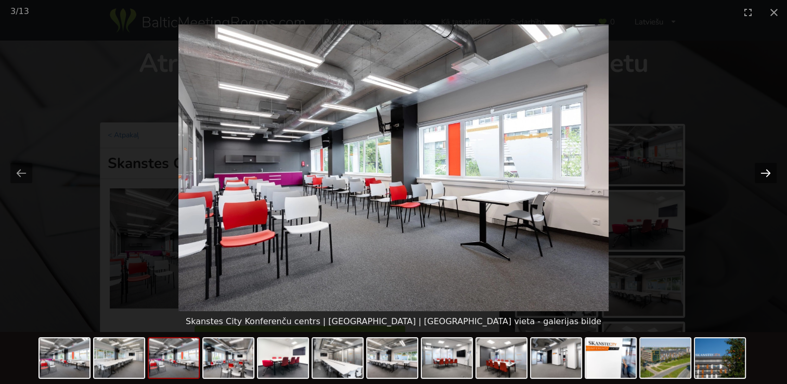
click at [762, 170] on button "Next slide" at bounding box center [766, 173] width 22 height 20
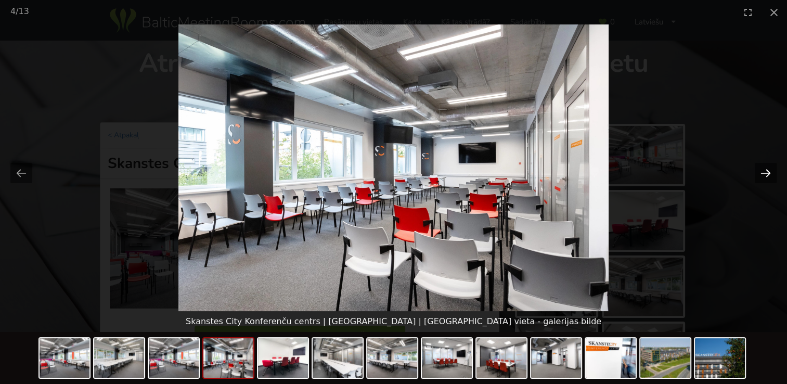
click at [756, 164] on button "Next slide" at bounding box center [766, 173] width 22 height 20
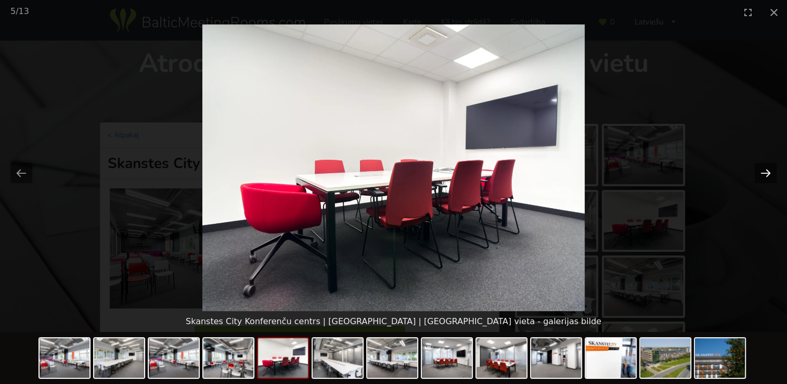
click at [756, 164] on button "Next slide" at bounding box center [766, 173] width 22 height 20
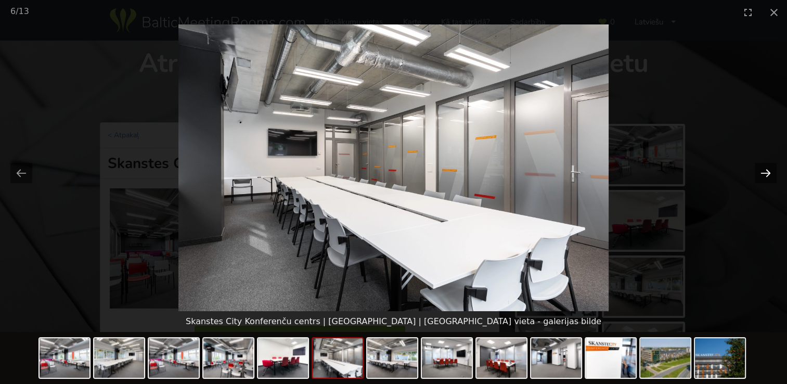
click at [756, 164] on button "Next slide" at bounding box center [766, 173] width 22 height 20
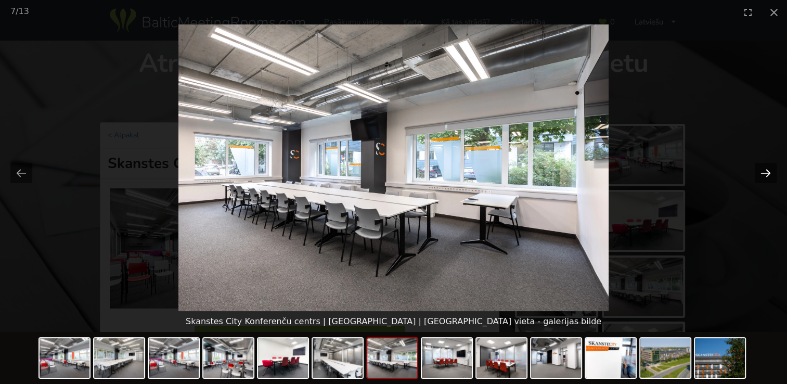
click at [756, 164] on button "Next slide" at bounding box center [766, 173] width 22 height 20
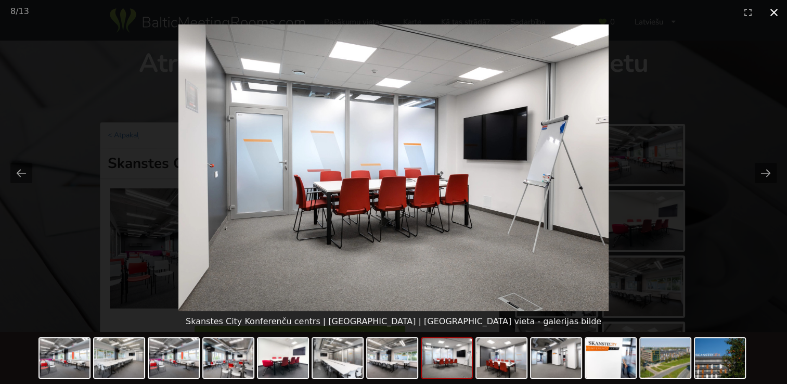
click at [774, 14] on button "Close gallery" at bounding box center [774, 12] width 26 height 24
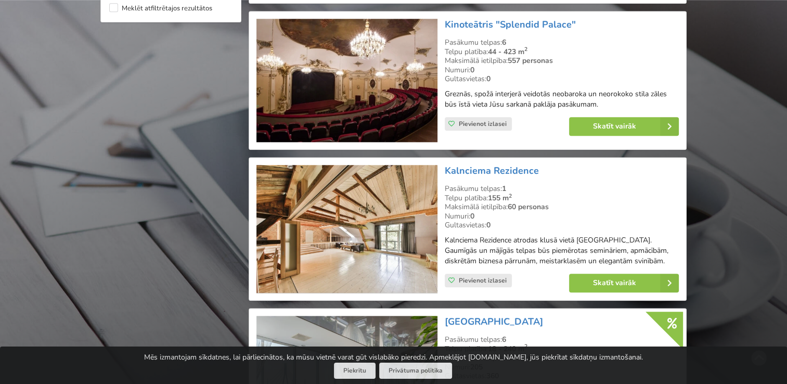
scroll to position [1040, 0]
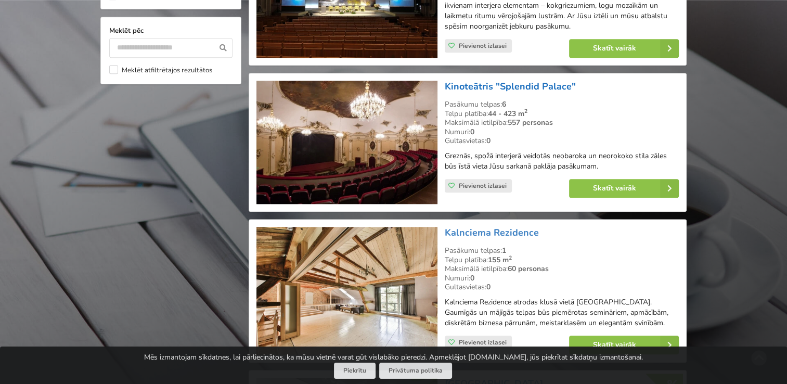
click at [490, 80] on link "Kinoteātris "Splendid Palace"" at bounding box center [510, 86] width 131 height 12
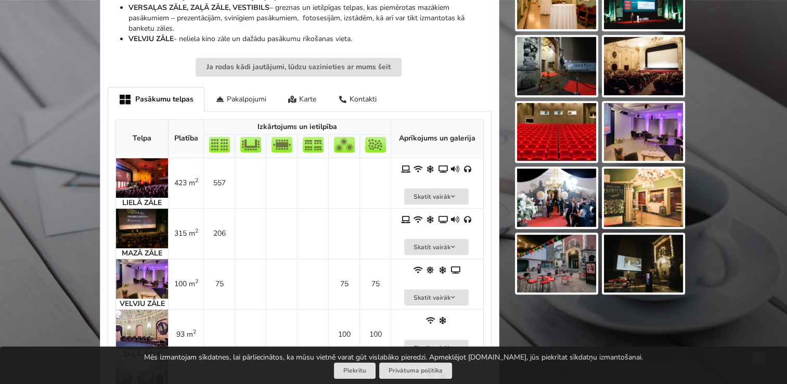
scroll to position [520, 0]
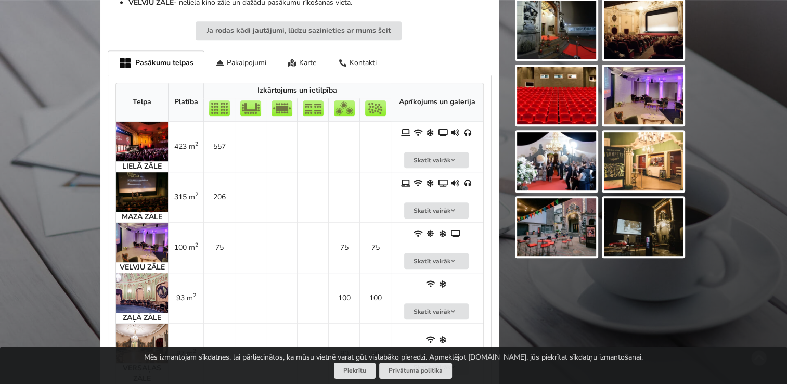
click at [631, 80] on img at bounding box center [643, 96] width 79 height 58
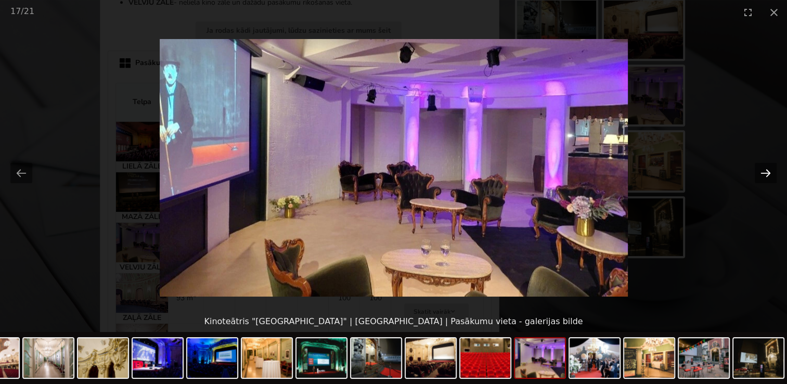
click at [764, 164] on button "Next slide" at bounding box center [766, 173] width 22 height 20
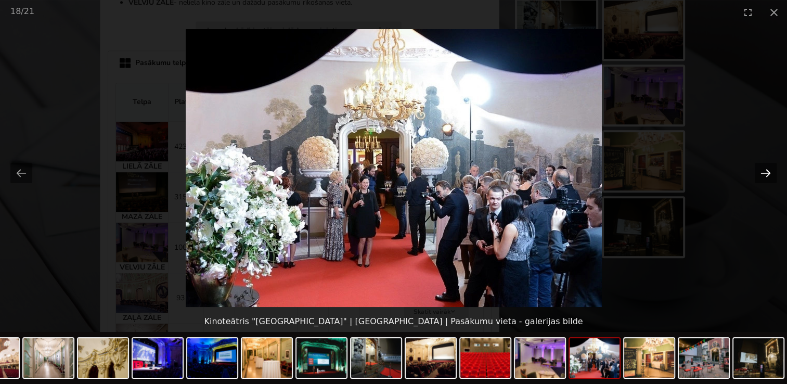
click at [764, 164] on button "Next slide" at bounding box center [766, 173] width 22 height 20
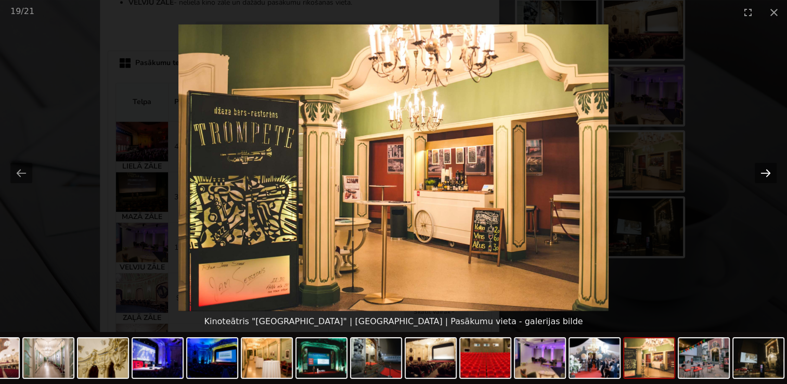
click at [764, 164] on button "Next slide" at bounding box center [766, 173] width 22 height 20
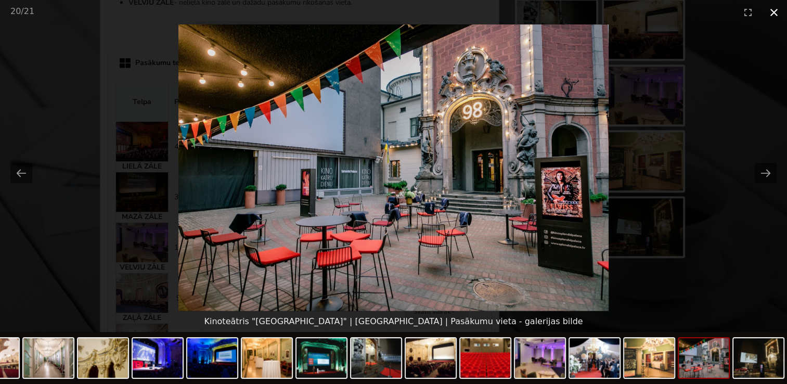
click at [775, 10] on button "Close gallery" at bounding box center [774, 12] width 26 height 24
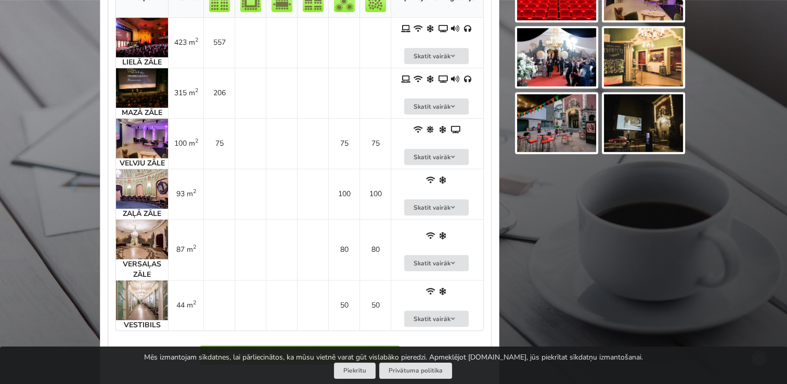
scroll to position [676, 0]
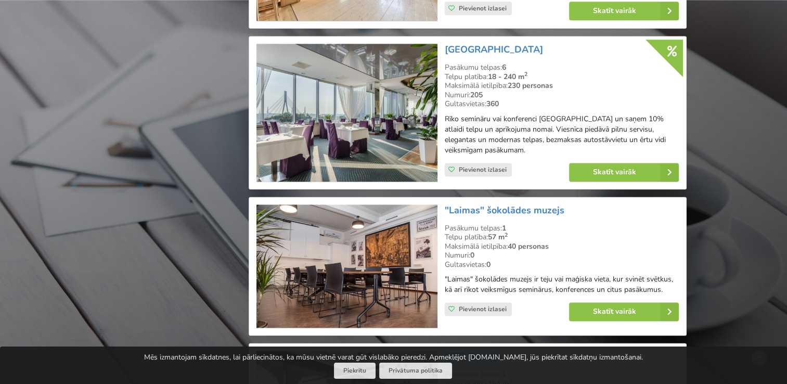
scroll to position [1425, 0]
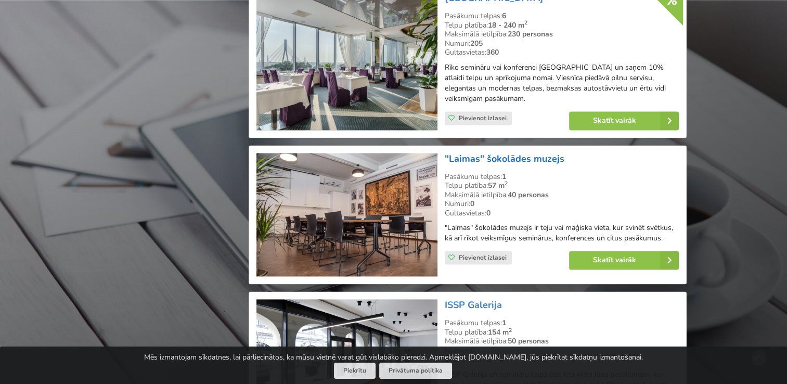
click at [508, 152] on link ""Laimas" šokolādes muzejs" at bounding box center [505, 158] width 120 height 12
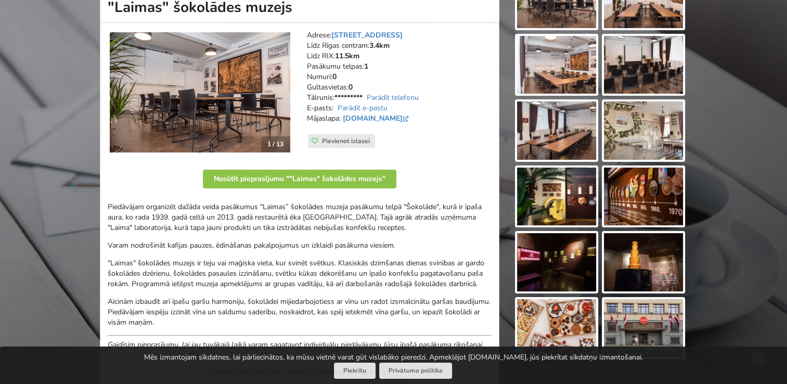
scroll to position [104, 0]
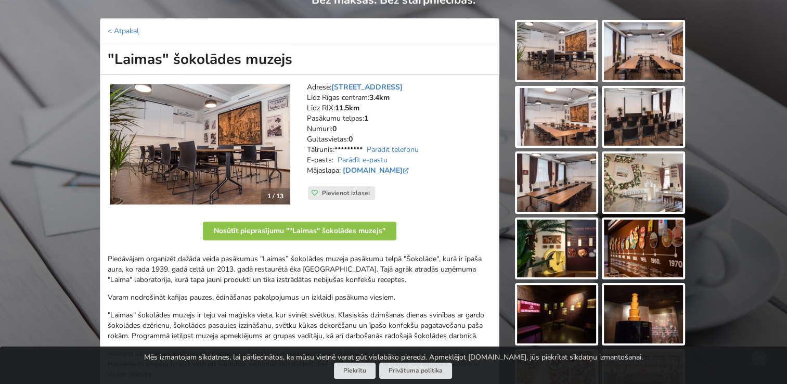
click at [559, 41] on img at bounding box center [556, 51] width 79 height 58
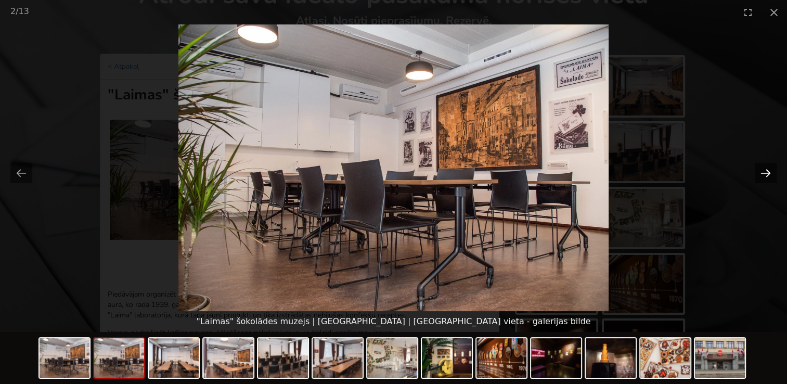
scroll to position [52, 0]
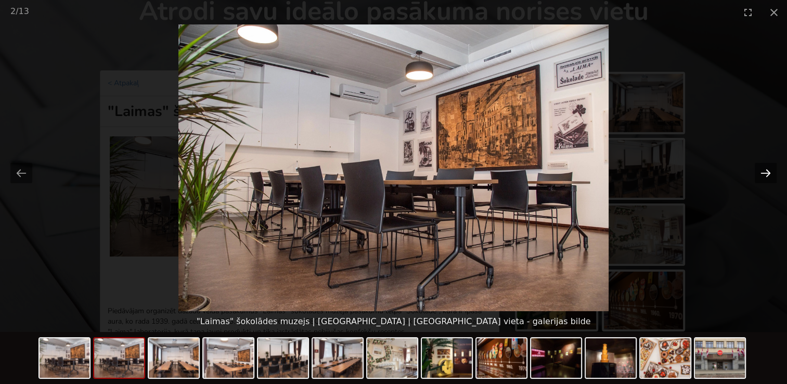
click at [770, 175] on button "Next slide" at bounding box center [766, 173] width 22 height 20
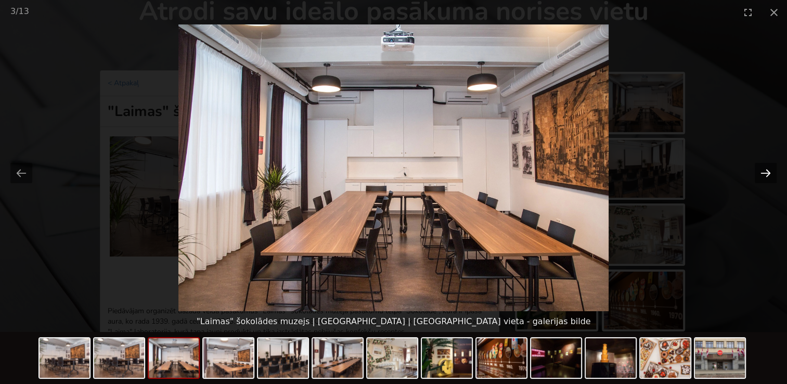
click at [770, 175] on button "Next slide" at bounding box center [766, 173] width 22 height 20
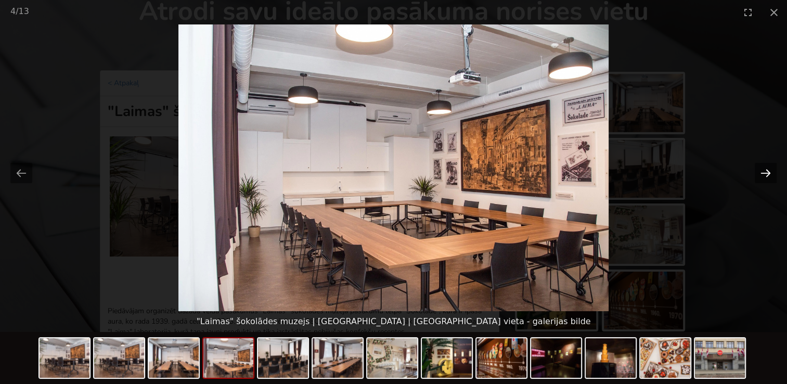
click at [770, 175] on button "Next slide" at bounding box center [766, 173] width 22 height 20
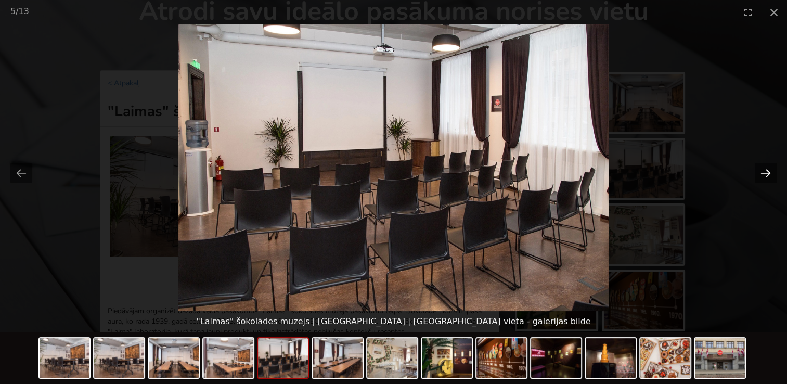
click at [770, 175] on button "Next slide" at bounding box center [766, 173] width 22 height 20
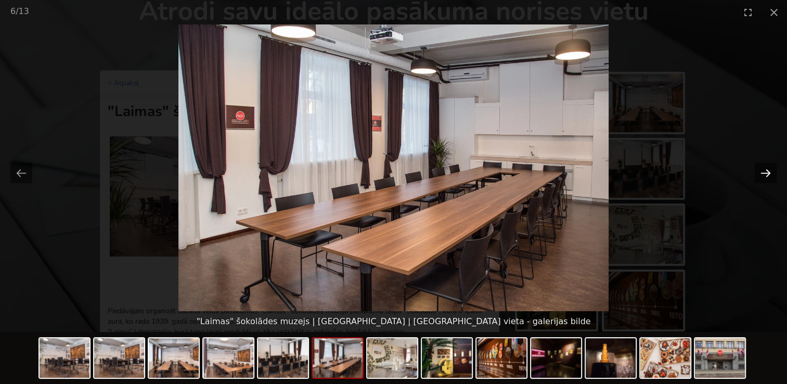
click at [770, 175] on button "Next slide" at bounding box center [766, 173] width 22 height 20
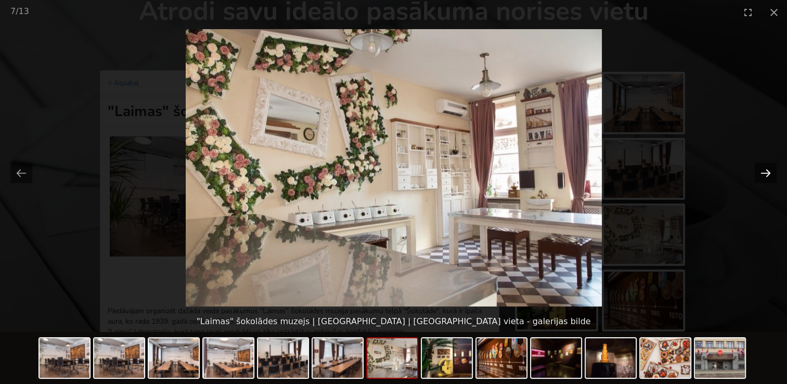
click at [770, 175] on button "Next slide" at bounding box center [766, 173] width 22 height 20
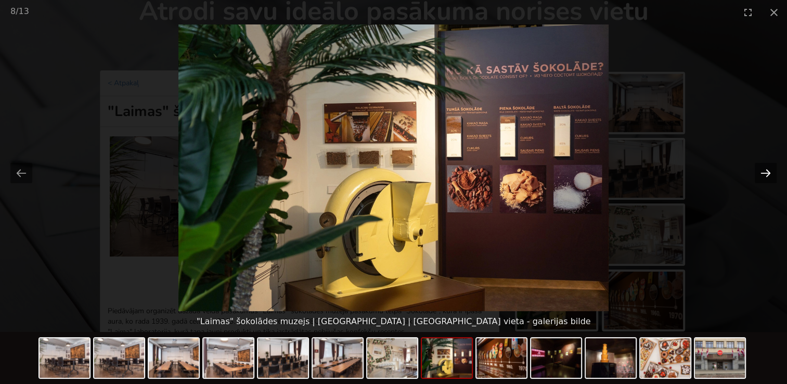
click at [770, 175] on button "Next slide" at bounding box center [766, 173] width 22 height 20
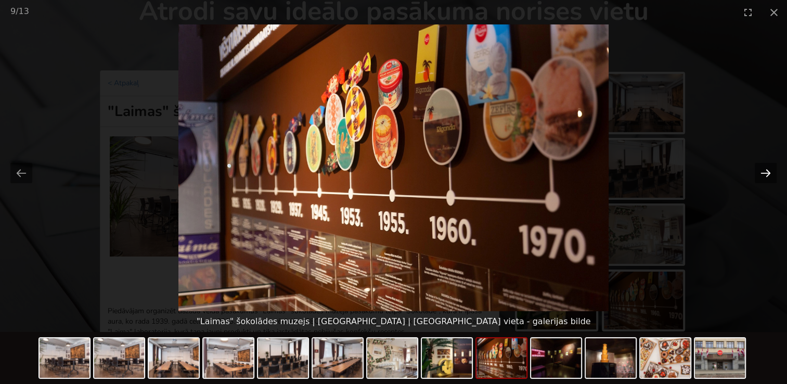
click at [770, 175] on button "Next slide" at bounding box center [766, 173] width 22 height 20
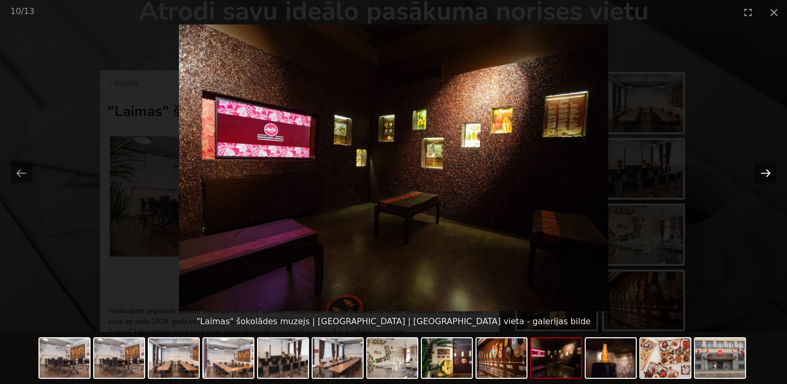
click at [770, 175] on button "Next slide" at bounding box center [766, 173] width 22 height 20
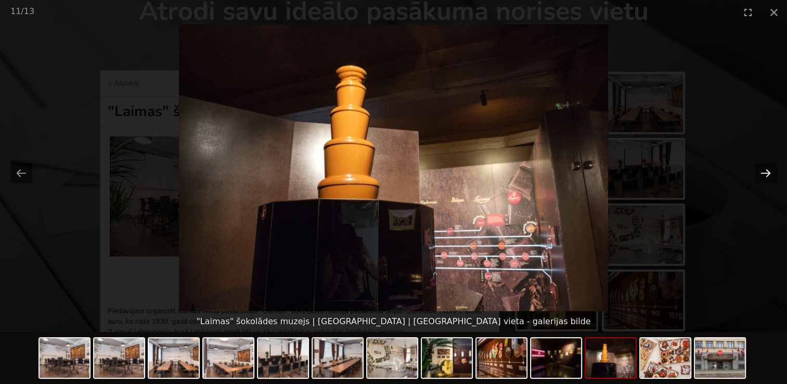
click at [770, 175] on button "Next slide" at bounding box center [766, 173] width 22 height 20
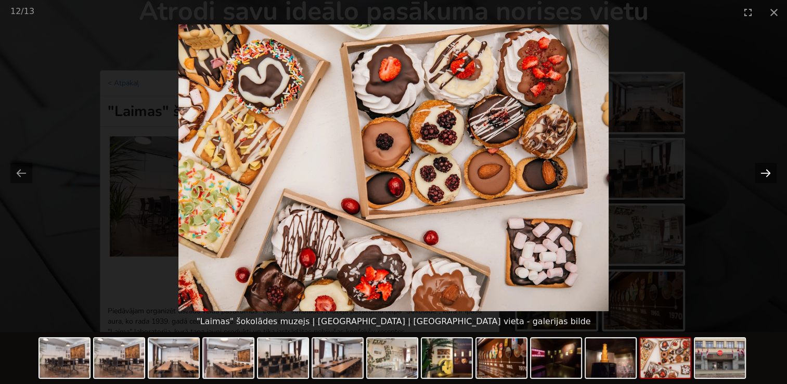
click at [770, 175] on button "Next slide" at bounding box center [766, 173] width 22 height 20
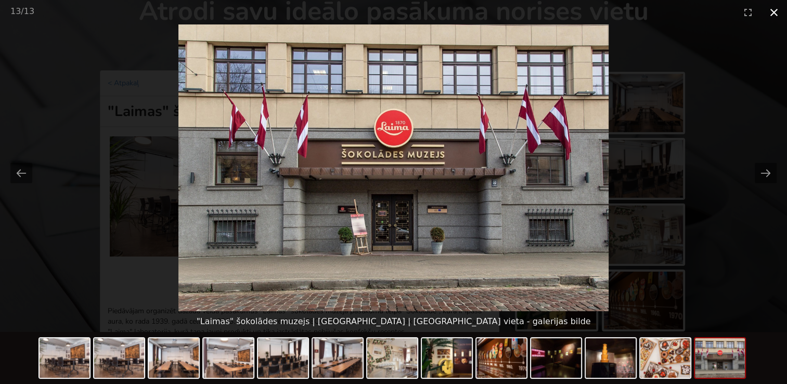
click at [778, 12] on button "Close gallery" at bounding box center [774, 12] width 26 height 24
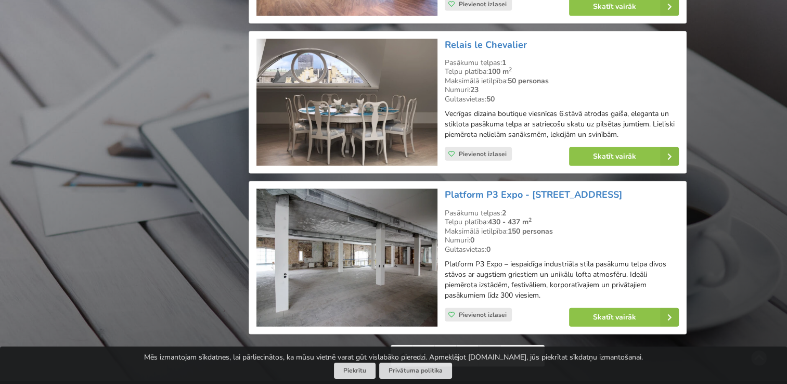
scroll to position [2414, 0]
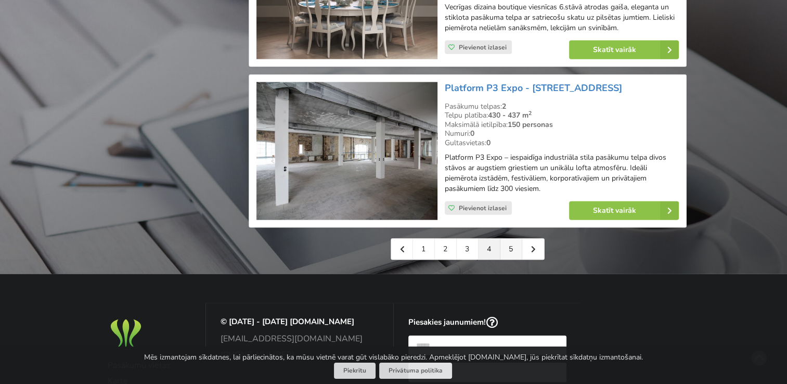
click at [512, 239] on link "5" at bounding box center [511, 249] width 22 height 21
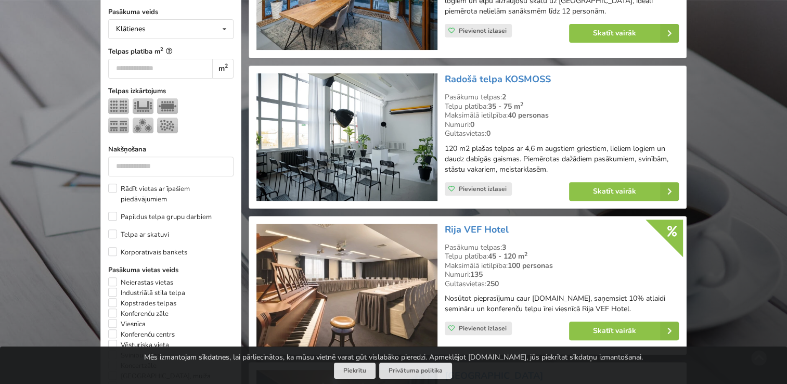
scroll to position [416, 0]
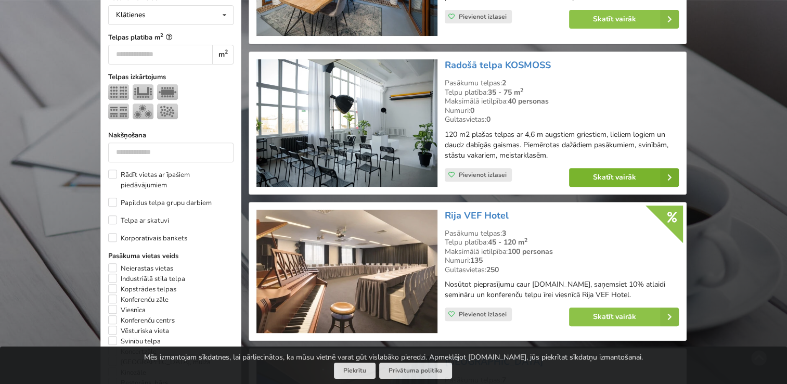
click at [591, 173] on link "Skatīt vairāk" at bounding box center [624, 177] width 110 height 19
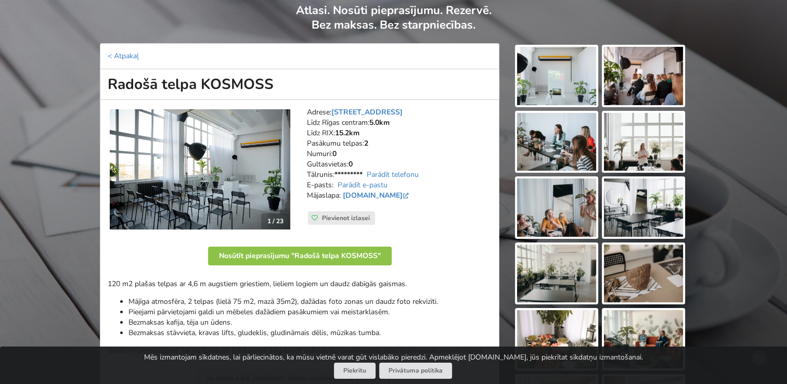
scroll to position [156, 0]
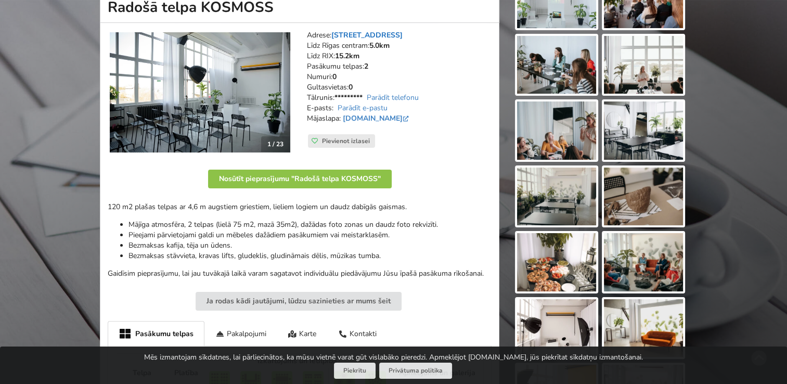
click at [362, 32] on link "[STREET_ADDRESS]" at bounding box center [366, 35] width 71 height 10
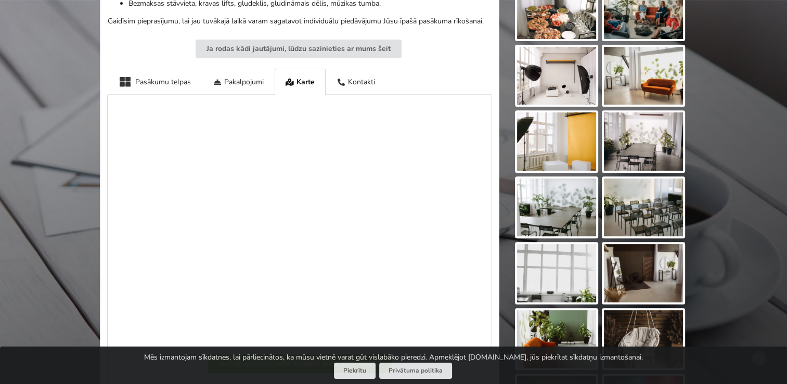
scroll to position [112, 0]
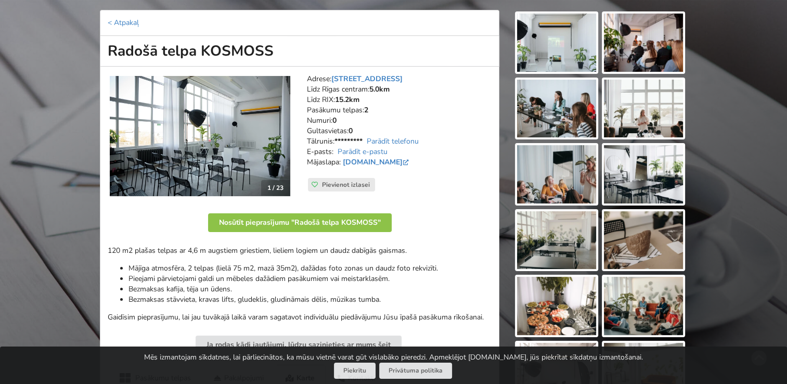
click at [246, 102] on img at bounding box center [200, 136] width 181 height 121
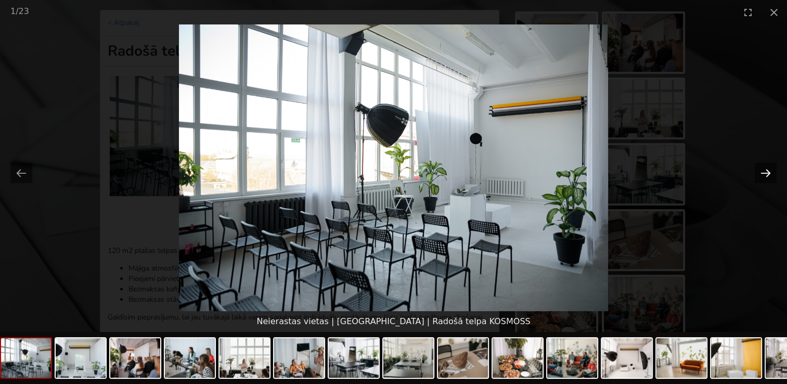
click at [765, 173] on button "Next slide" at bounding box center [766, 173] width 22 height 20
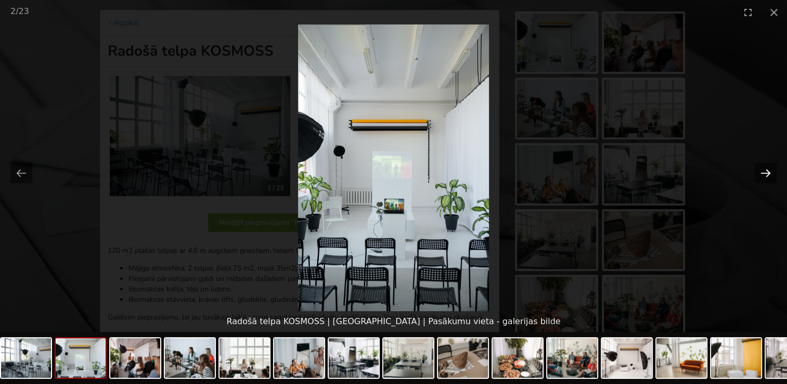
click at [764, 172] on button "Next slide" at bounding box center [766, 173] width 22 height 20
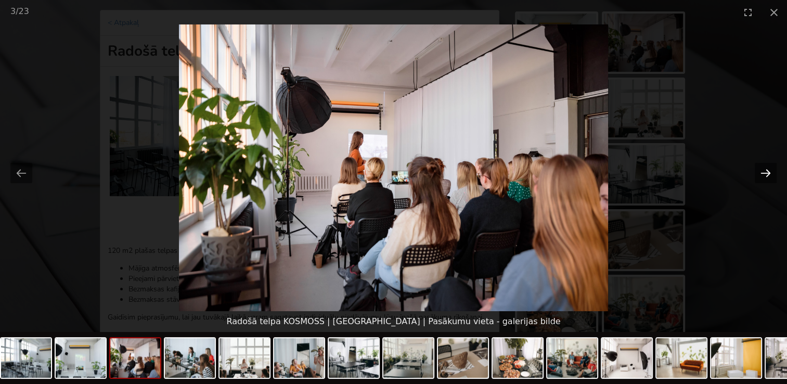
click at [767, 164] on button "Next slide" at bounding box center [766, 173] width 22 height 20
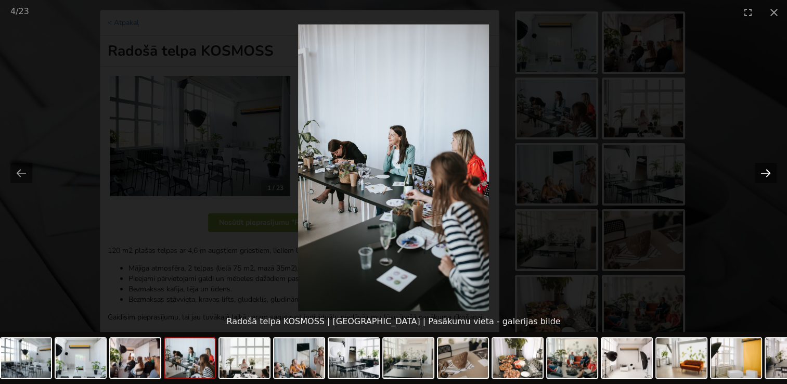
click at [767, 164] on button "Next slide" at bounding box center [766, 173] width 22 height 20
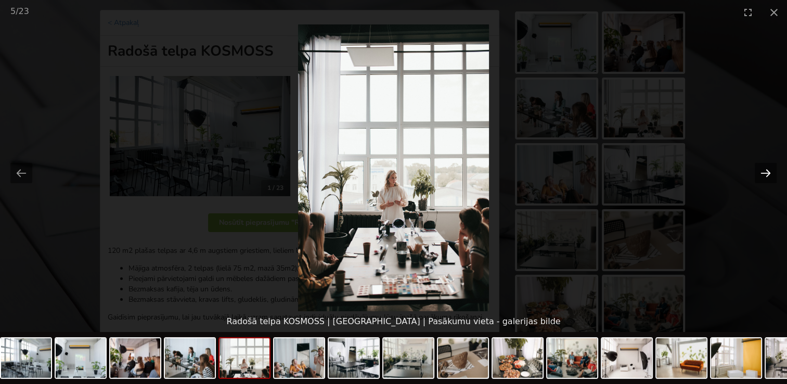
click at [768, 165] on button "Next slide" at bounding box center [766, 173] width 22 height 20
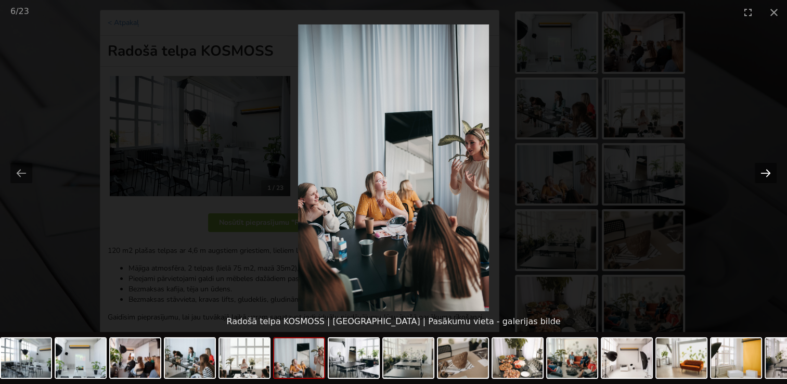
click at [768, 165] on button "Next slide" at bounding box center [766, 173] width 22 height 20
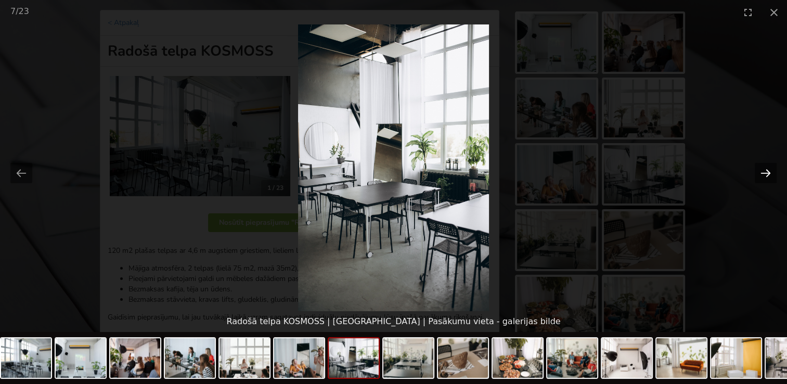
click at [768, 165] on button "Next slide" at bounding box center [766, 173] width 22 height 20
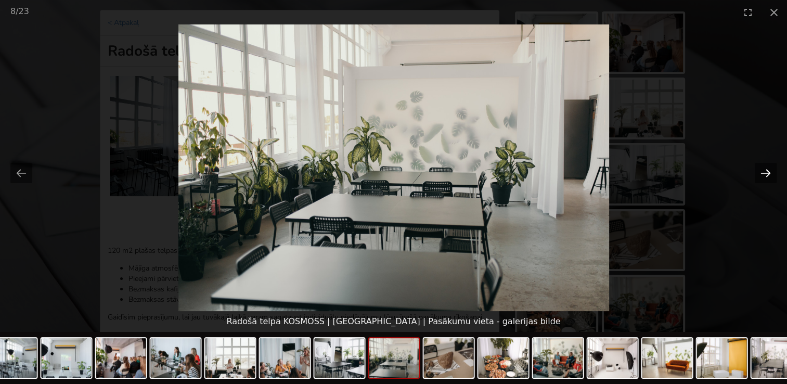
click at [768, 165] on button "Next slide" at bounding box center [766, 173] width 22 height 20
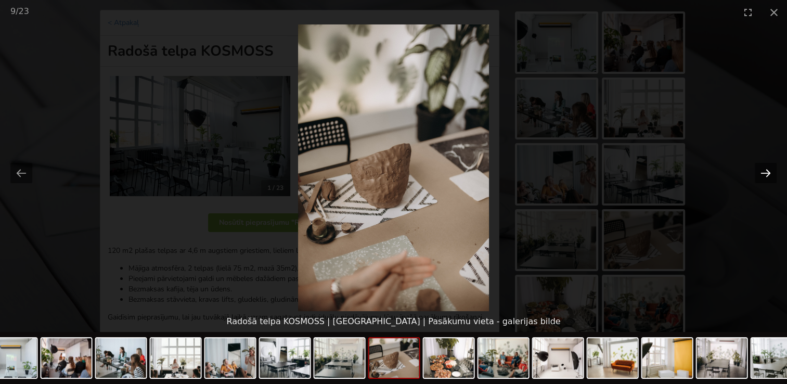
click at [768, 165] on button "Next slide" at bounding box center [766, 173] width 22 height 20
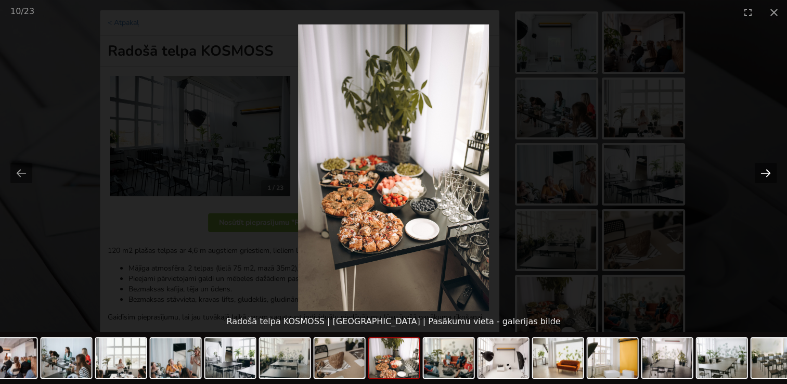
click at [768, 165] on button "Next slide" at bounding box center [766, 173] width 22 height 20
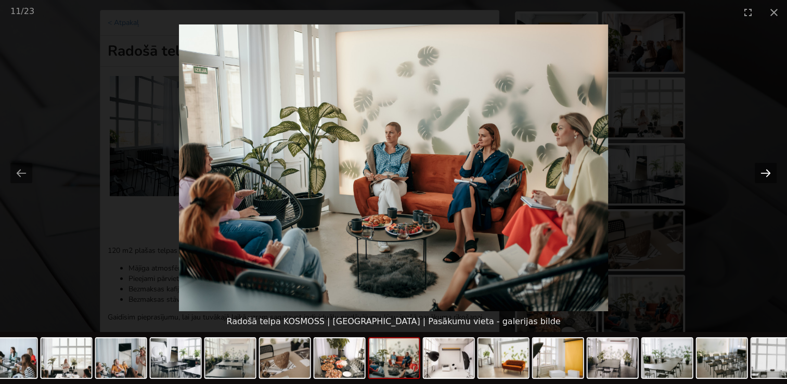
click at [768, 165] on button "Next slide" at bounding box center [766, 173] width 22 height 20
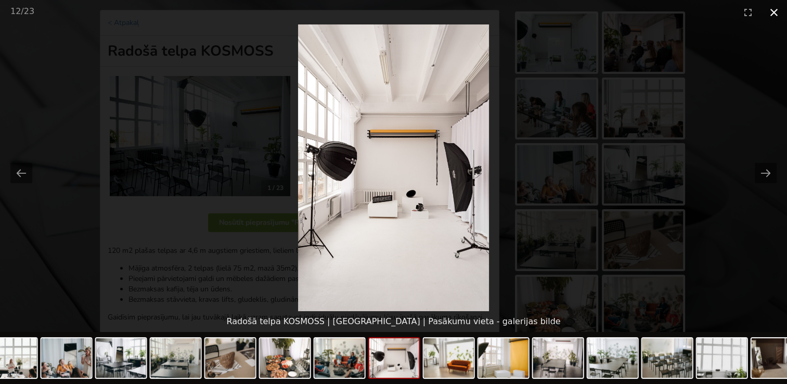
click at [770, 9] on button "Close gallery" at bounding box center [774, 12] width 26 height 24
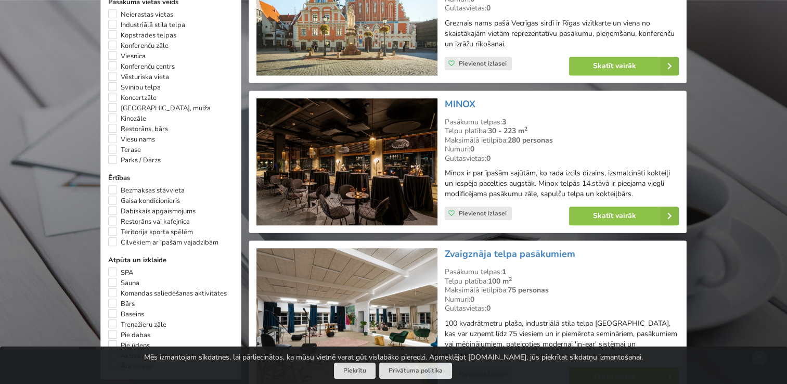
scroll to position [878, 0]
